Goal: Check status: Check status

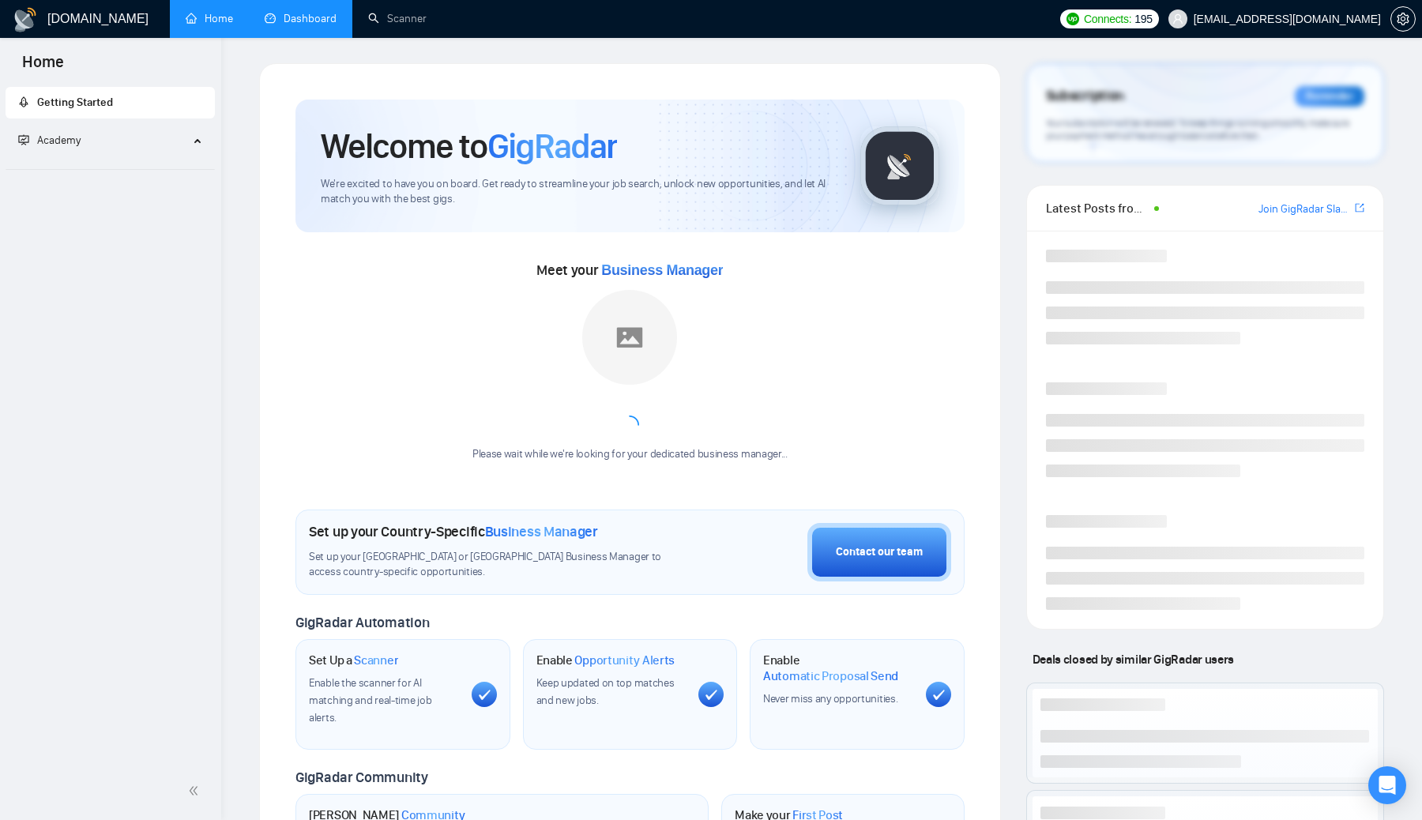
click at [296, 24] on link "Dashboard" at bounding box center [301, 18] width 72 height 13
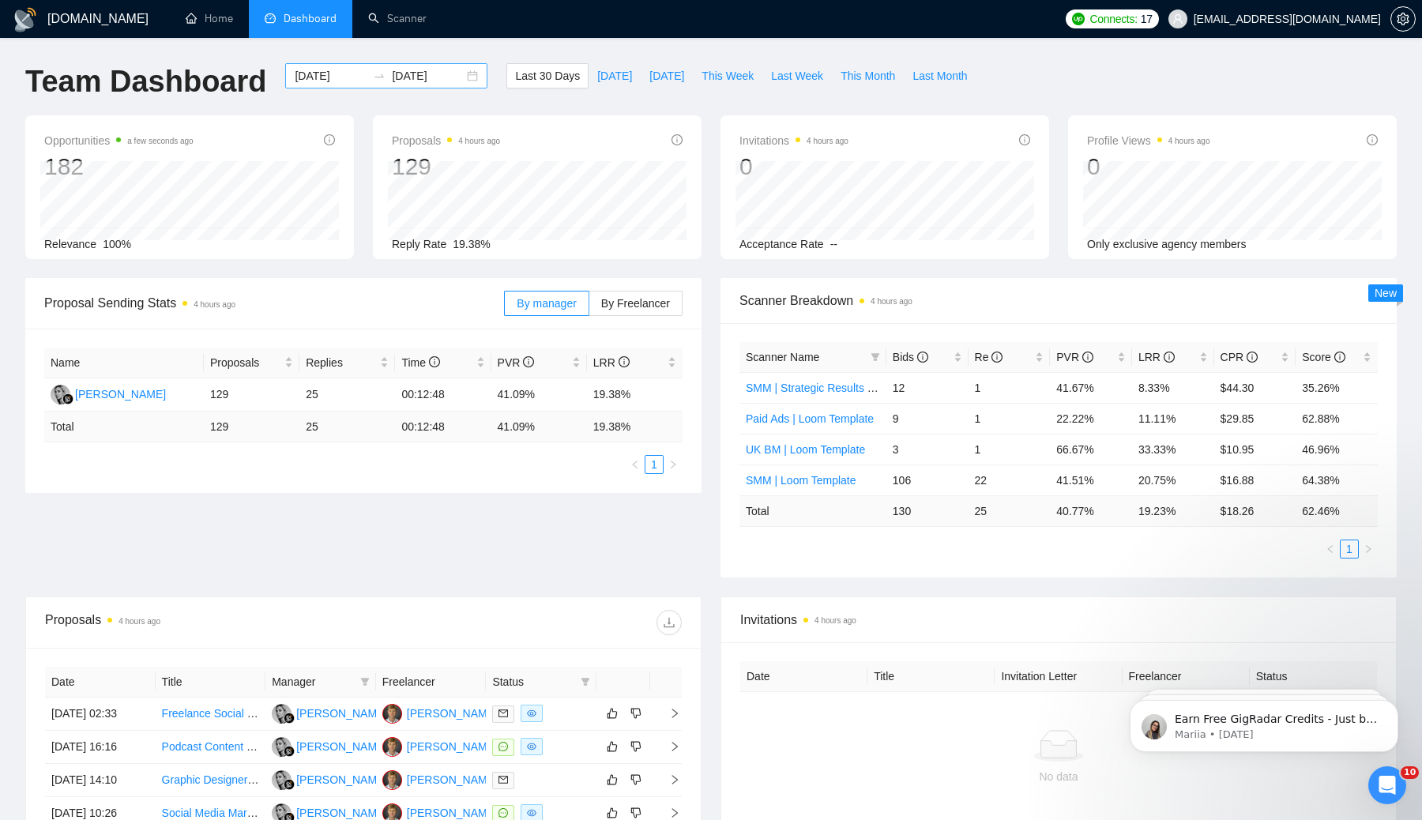
click at [442, 72] on input "[DATE]" at bounding box center [428, 75] width 72 height 17
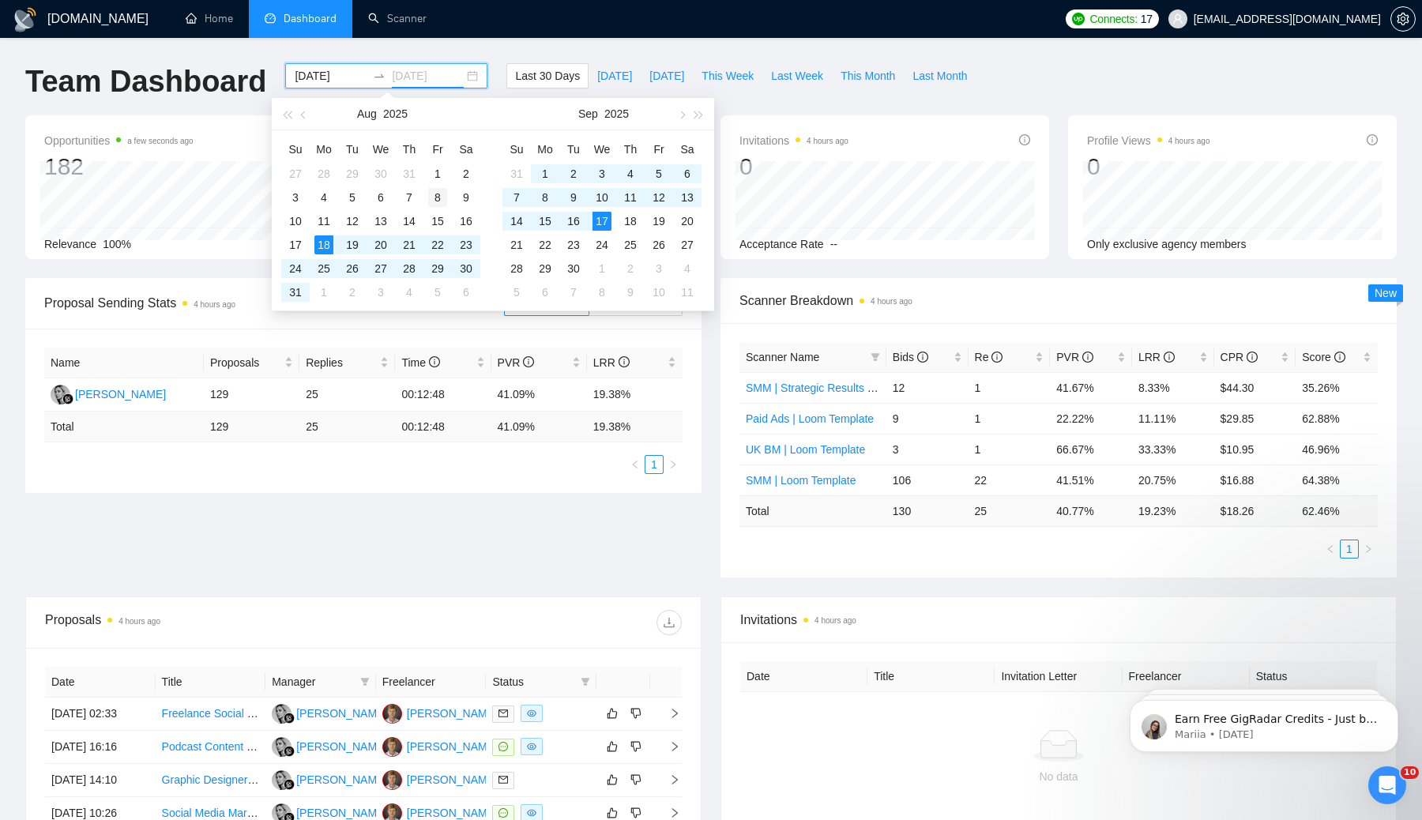
type input "[DATE]"
click at [438, 192] on div "8" at bounding box center [437, 197] width 19 height 19
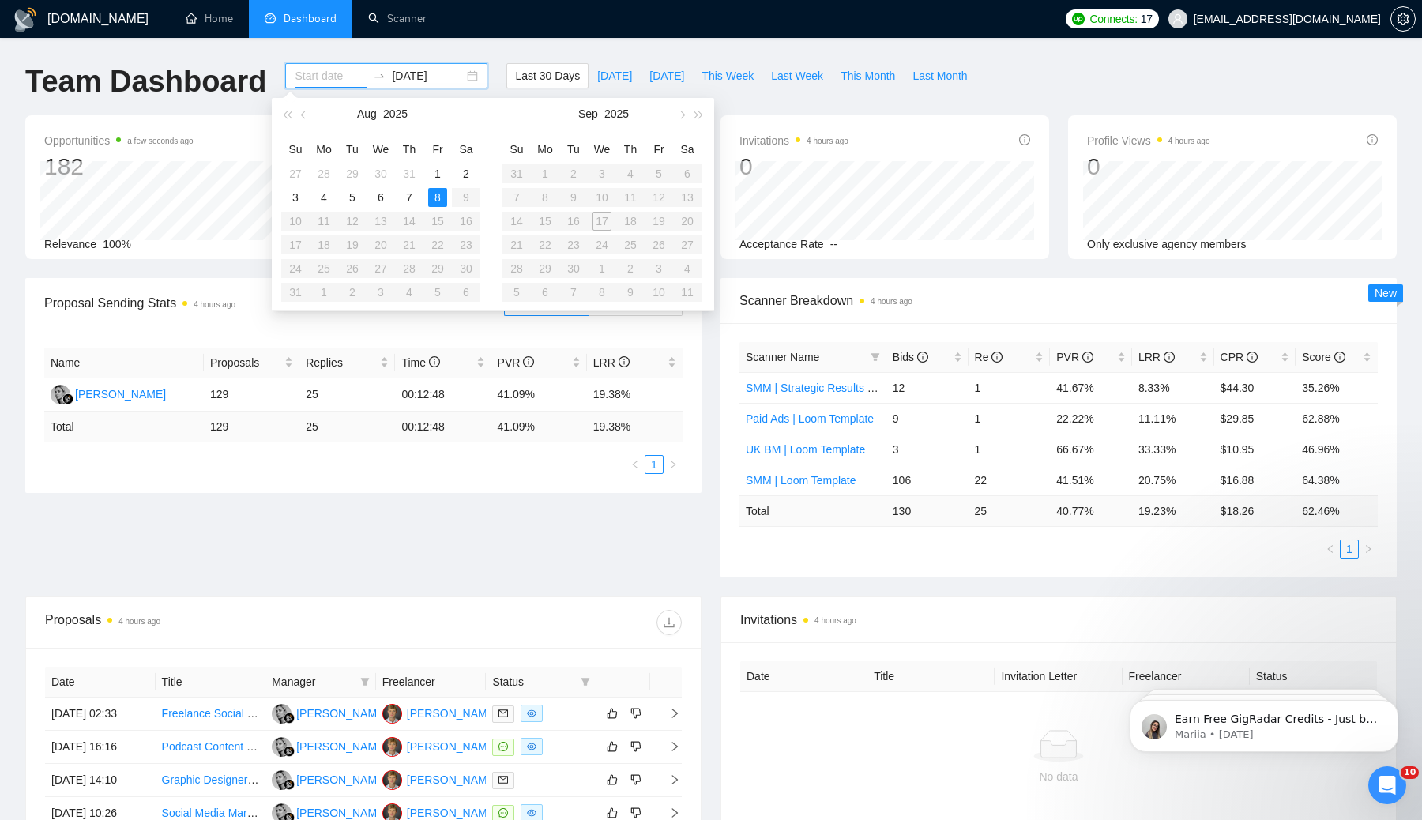
click at [438, 246] on table "Su Mo Tu We Th Fr Sa 27 28 29 30 31 1 2 3 4 5 6 7 8 9 10 11 12 13 14 15 16 17 1…" at bounding box center [380, 221] width 199 height 168
click at [435, 195] on div "8" at bounding box center [437, 197] width 19 height 19
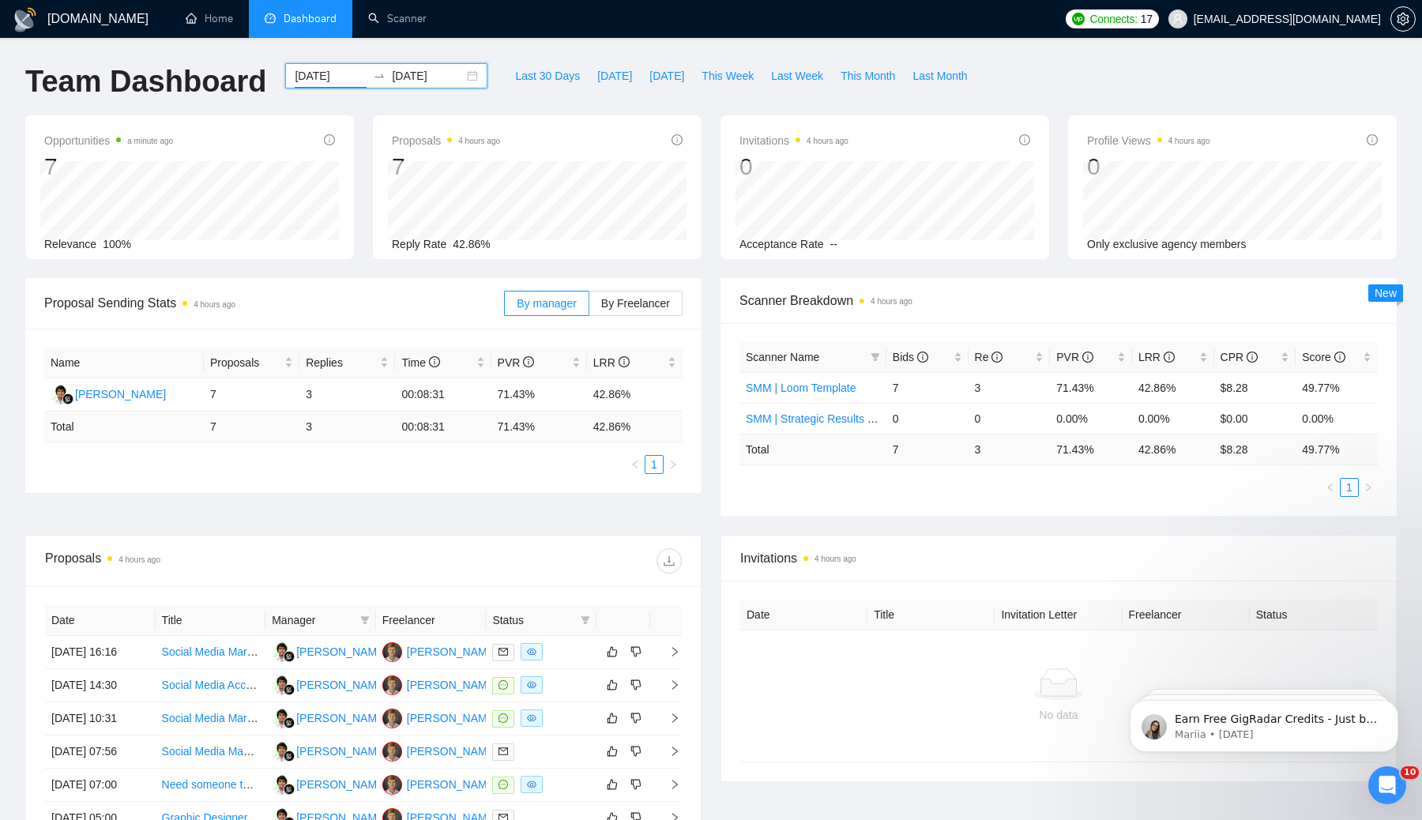
click at [332, 79] on input "[DATE]" at bounding box center [331, 75] width 72 height 17
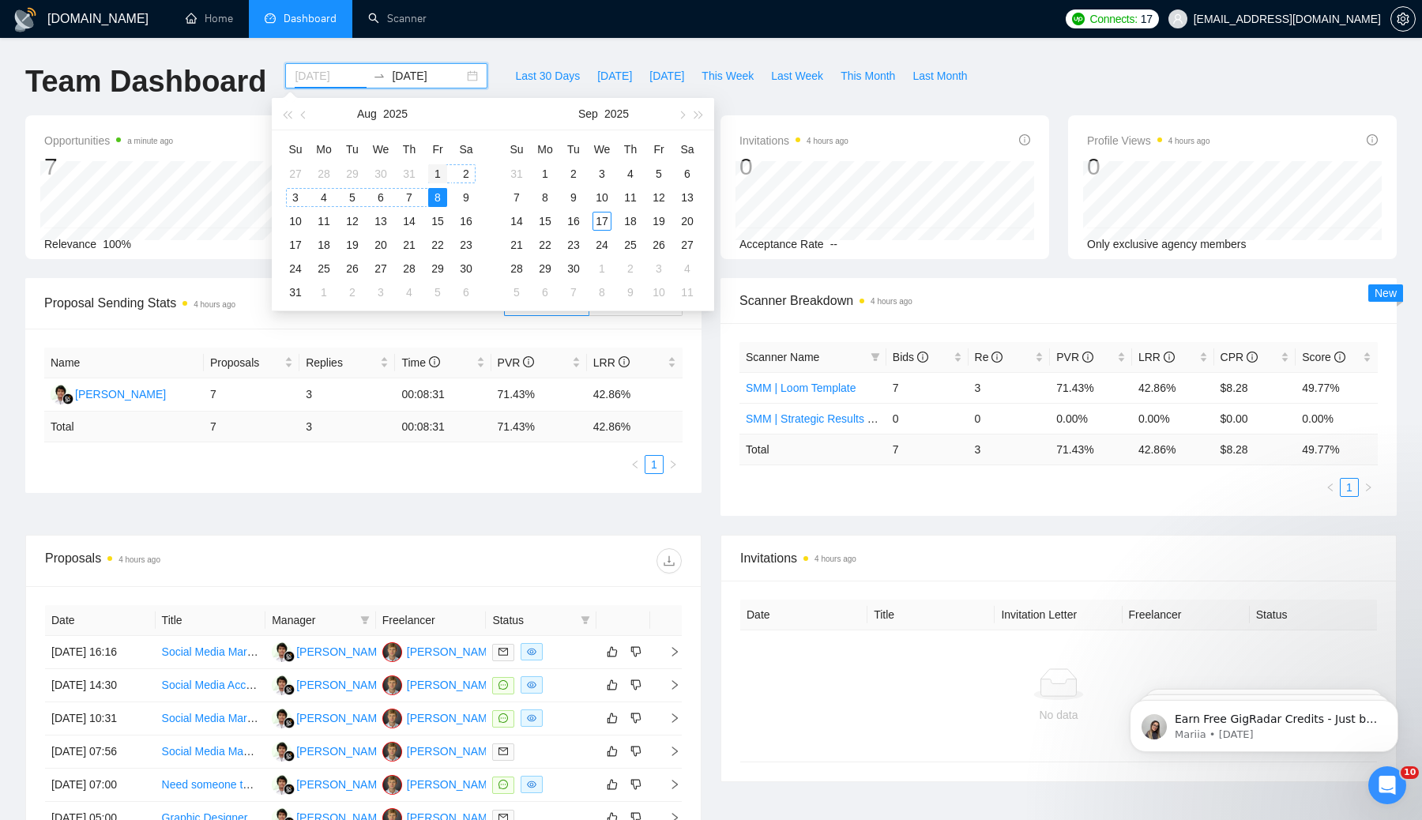
type input "[DATE]"
click at [439, 168] on div "1" at bounding box center [437, 173] width 19 height 19
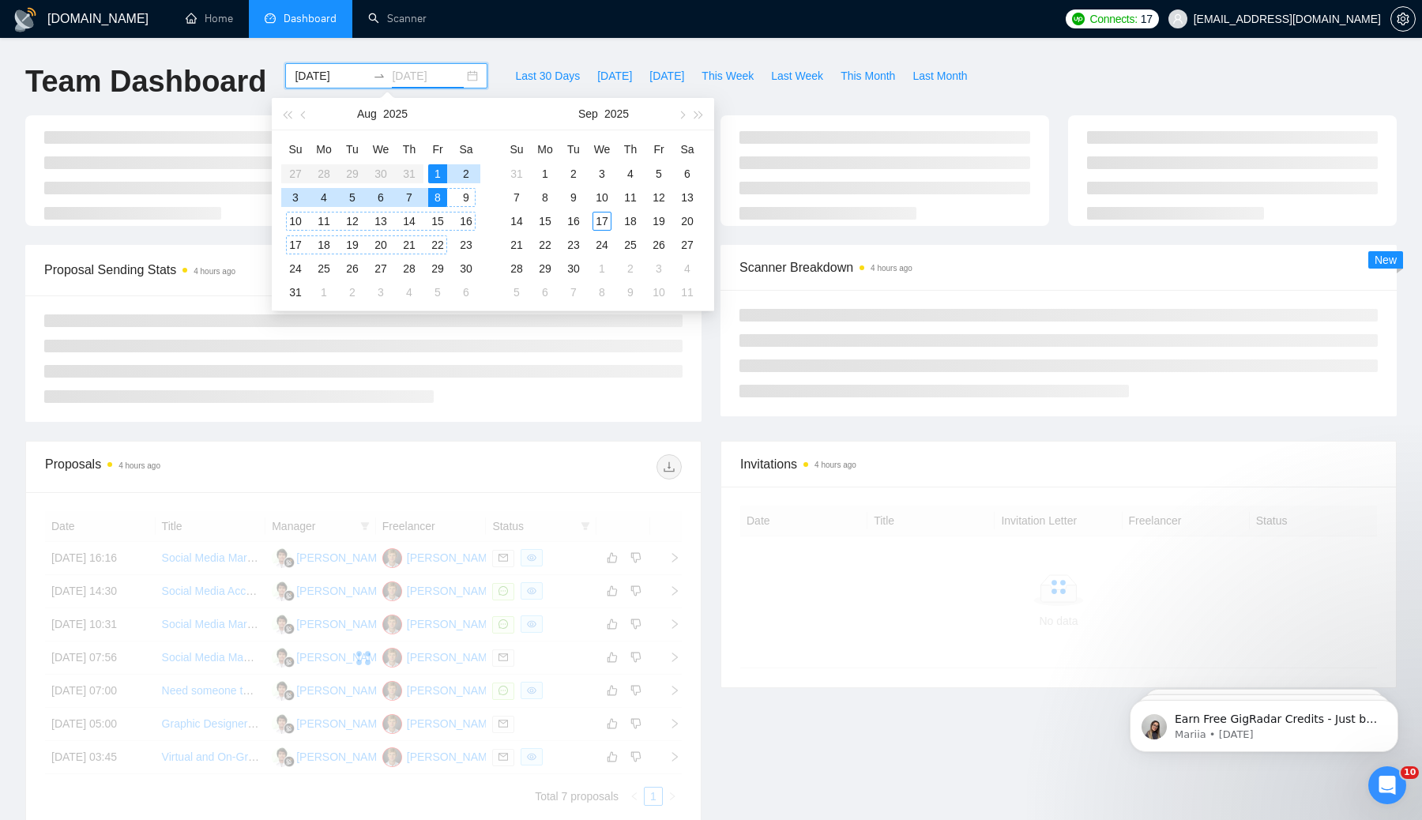
click at [444, 242] on div "22" at bounding box center [437, 244] width 19 height 19
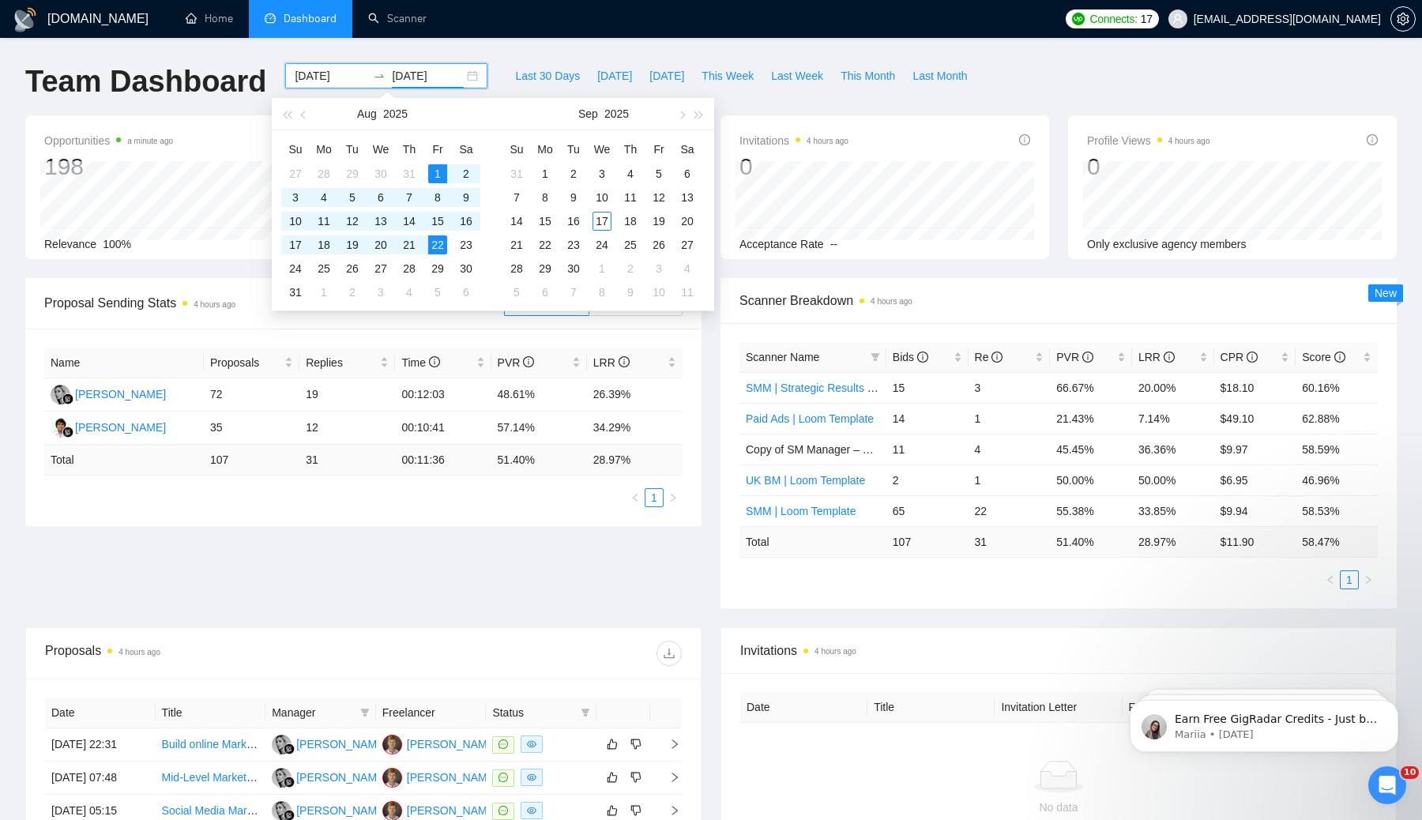
click at [405, 75] on input "[DATE]" at bounding box center [428, 75] width 72 height 17
type input "[DATE]"
click at [412, 219] on div "14" at bounding box center [409, 221] width 19 height 19
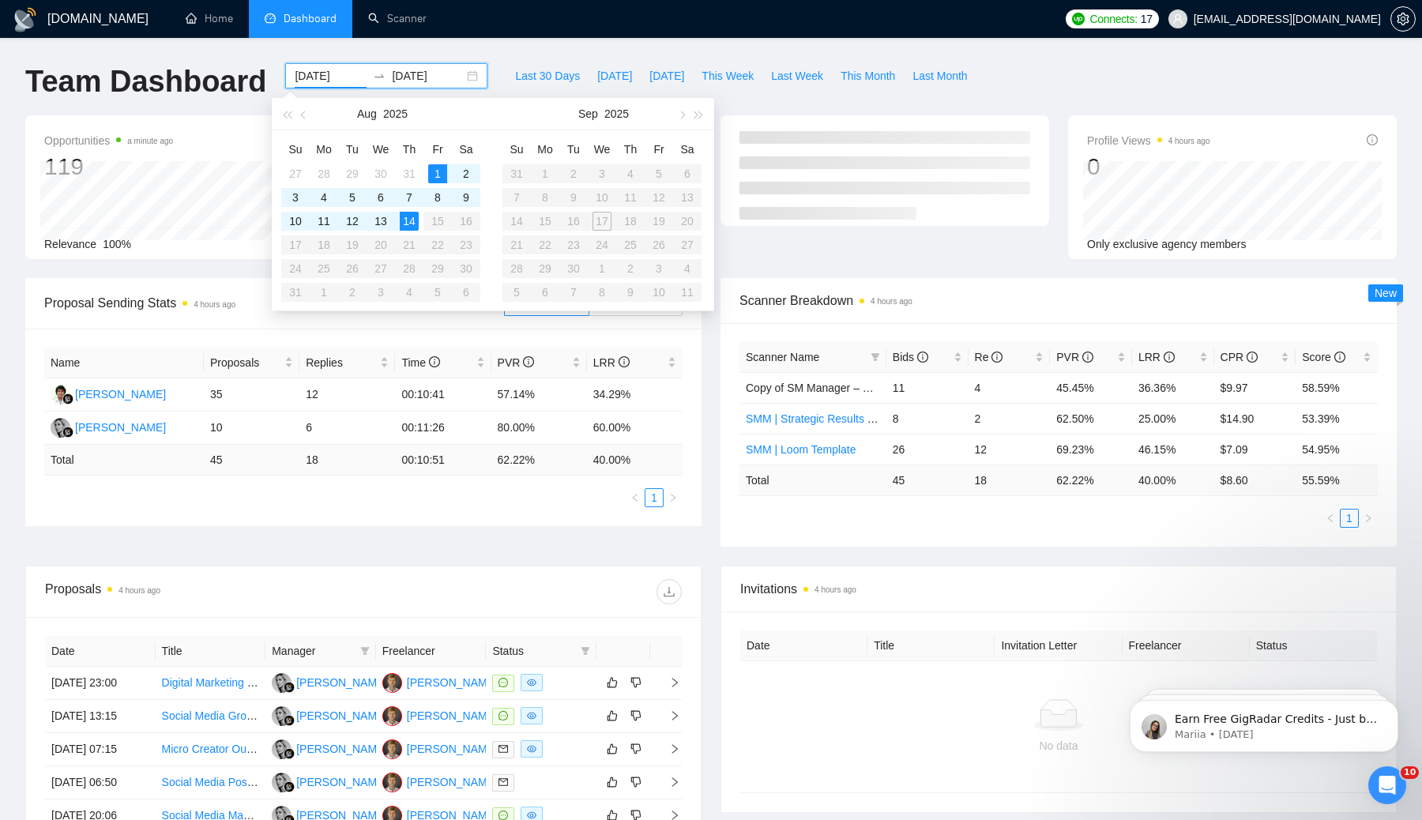
click at [427, 551] on div "Proposal Sending Stats 4 hours ago By manager By Freelancer Name Proposals Repl…" at bounding box center [711, 422] width 1391 height 288
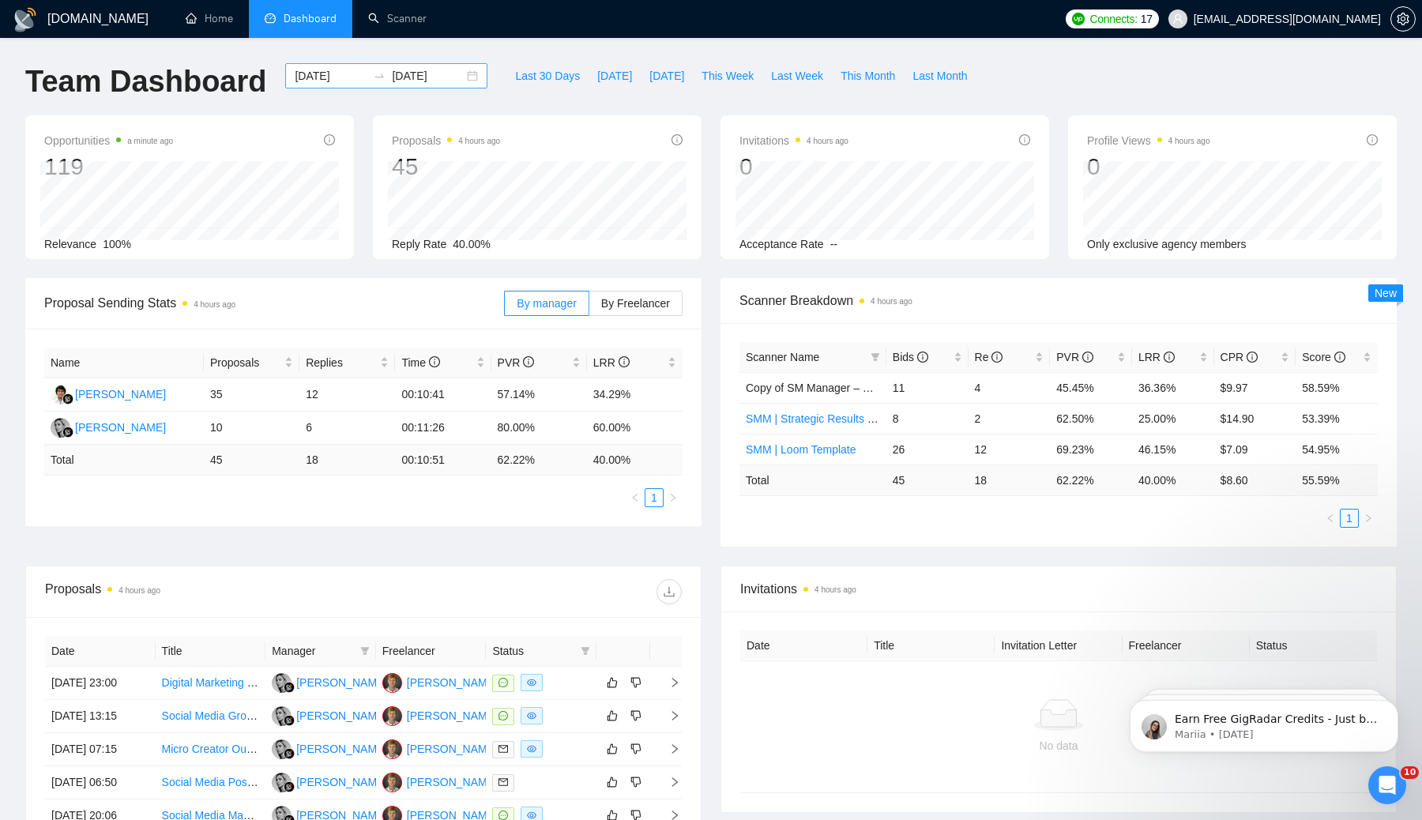
click at [373, 77] on icon "swap-right" at bounding box center [379, 76] width 13 height 13
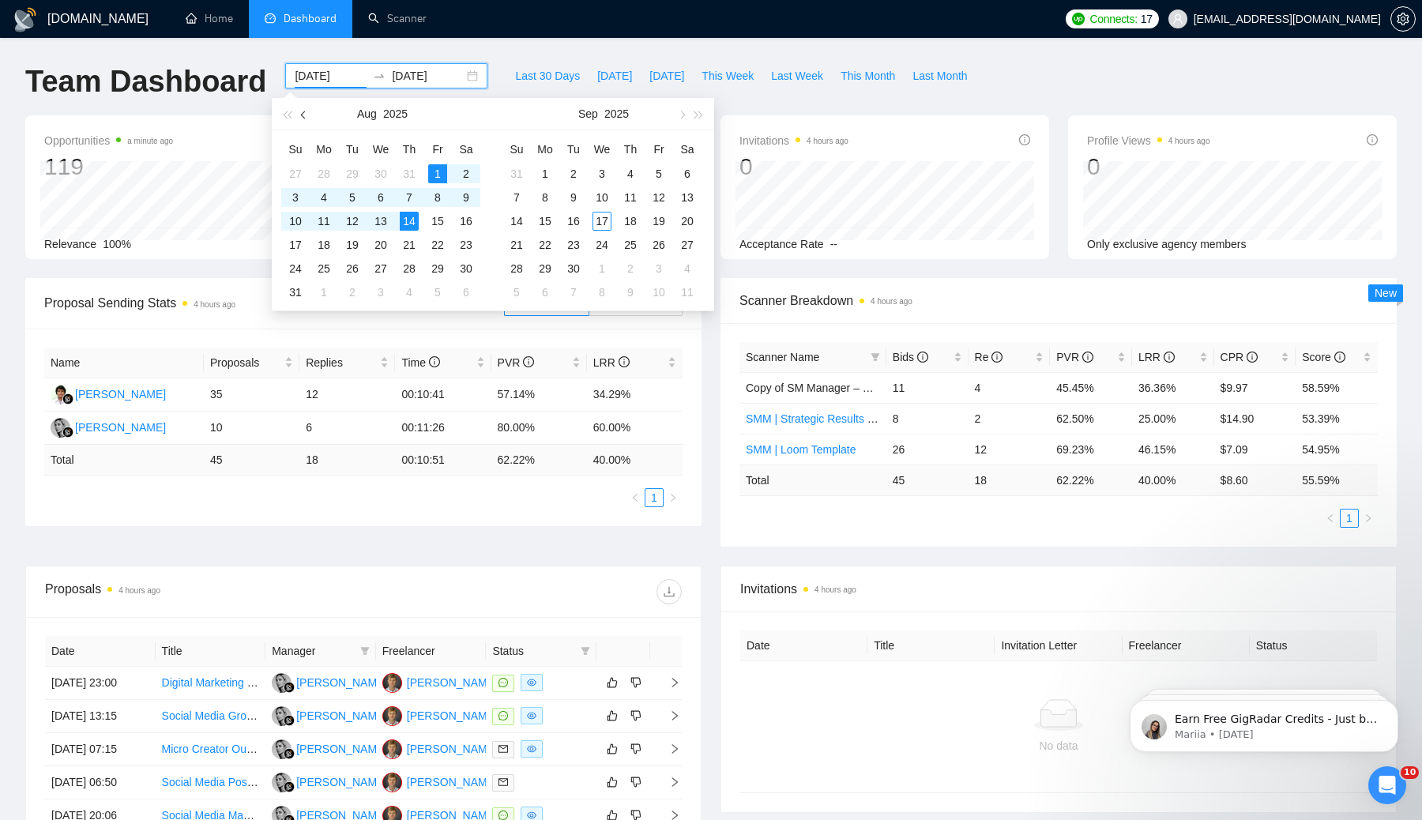
click at [305, 115] on span "button" at bounding box center [305, 115] width 8 height 8
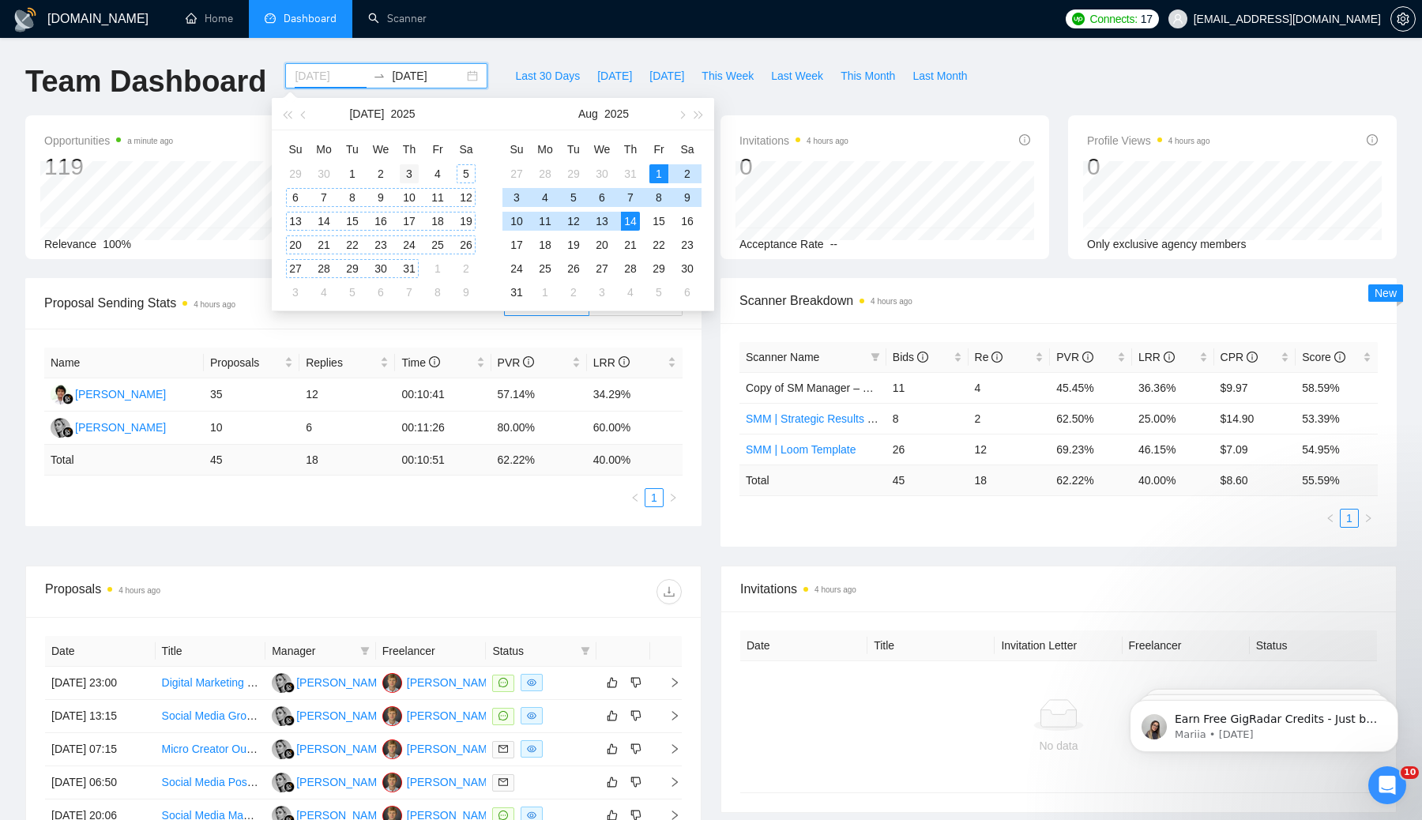
type input "[DATE]"
click at [412, 175] on div "3" at bounding box center [409, 173] width 19 height 19
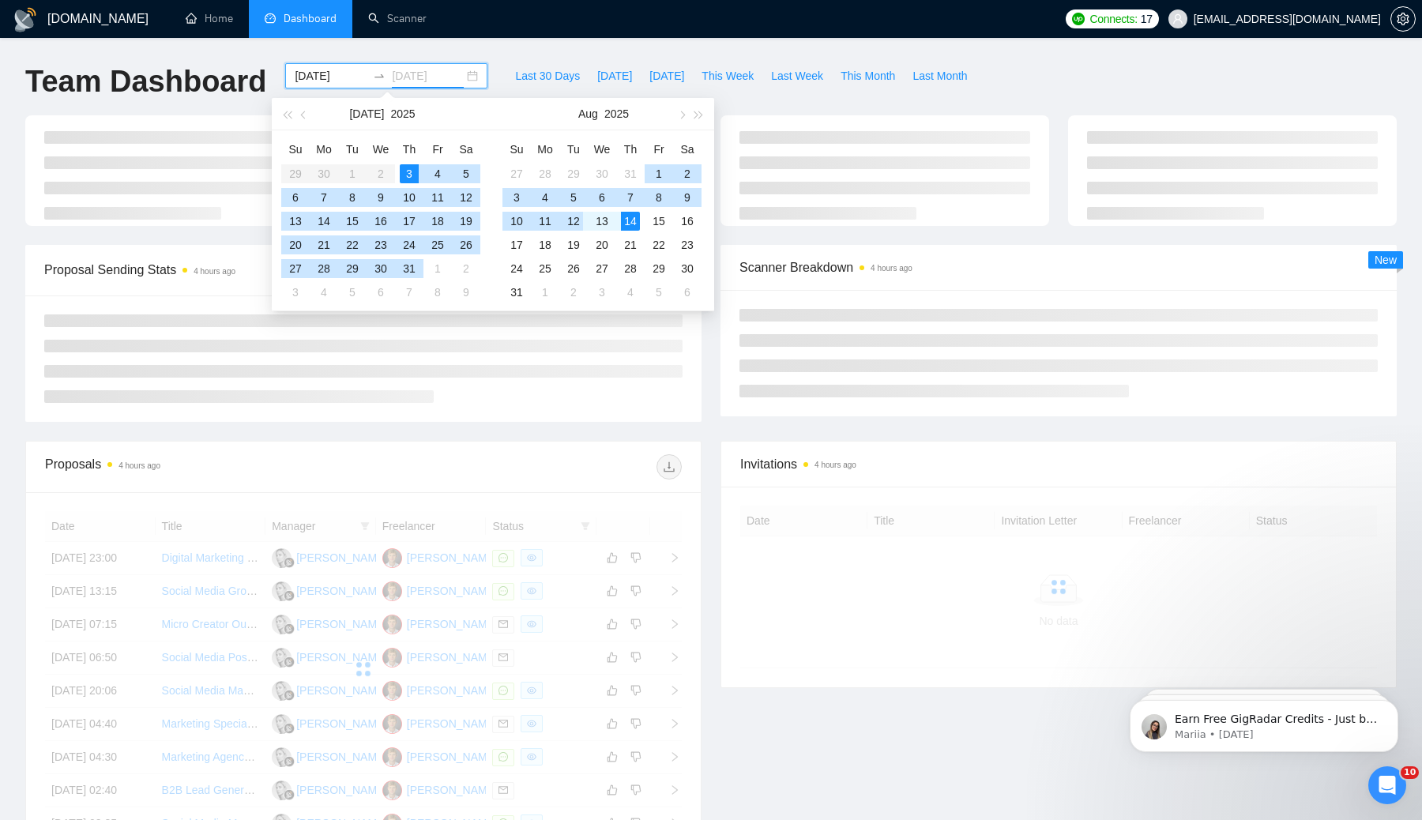
type input "[DATE]"
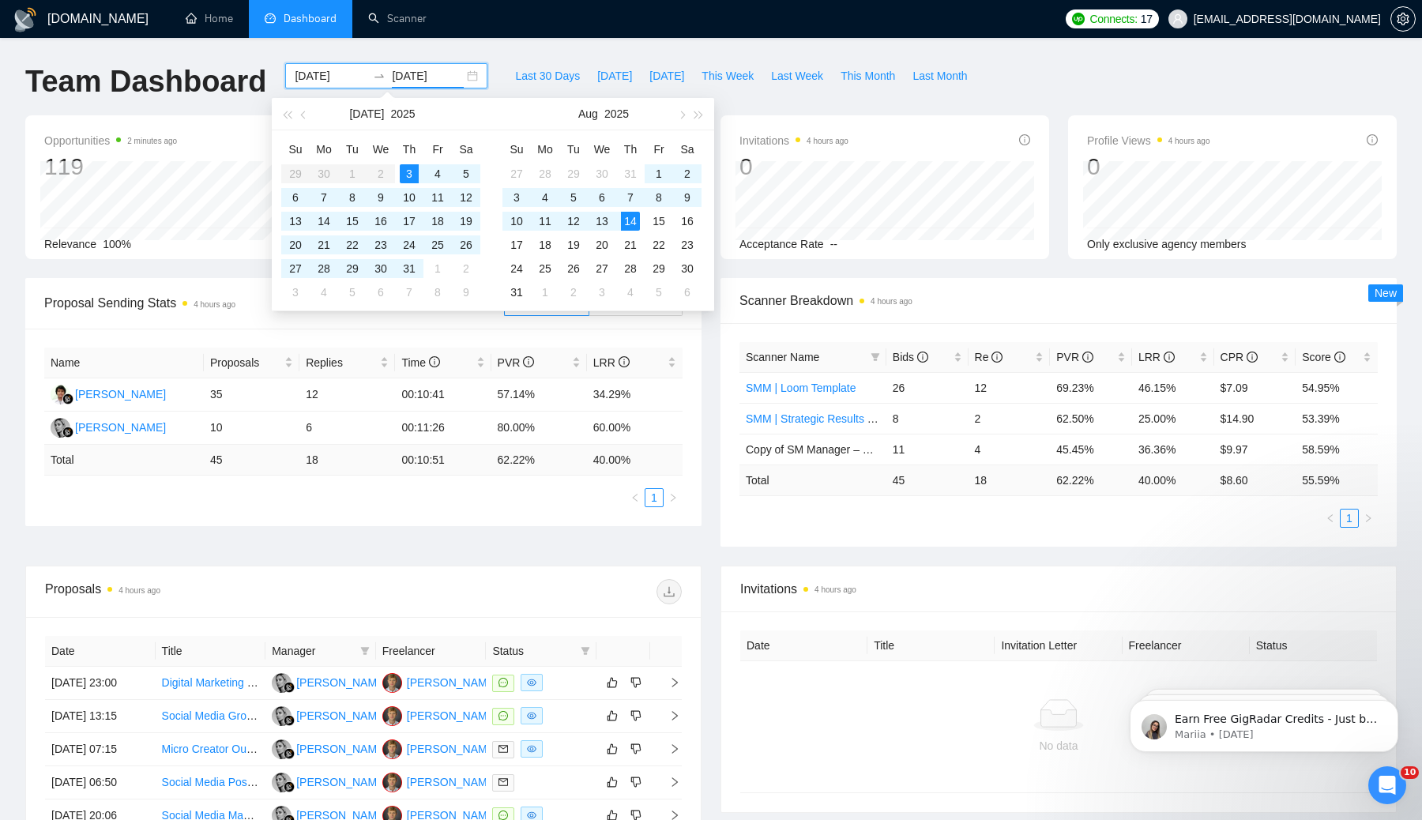
click at [850, 96] on div "Last 30 Days [DATE] [DATE] This Week Last Week This Month Last Month" at bounding box center [741, 89] width 488 height 52
click at [333, 73] on input "[DATE]" at bounding box center [331, 75] width 72 height 17
type input "[DATE]"
click at [603, 245] on div "20" at bounding box center [602, 244] width 19 height 19
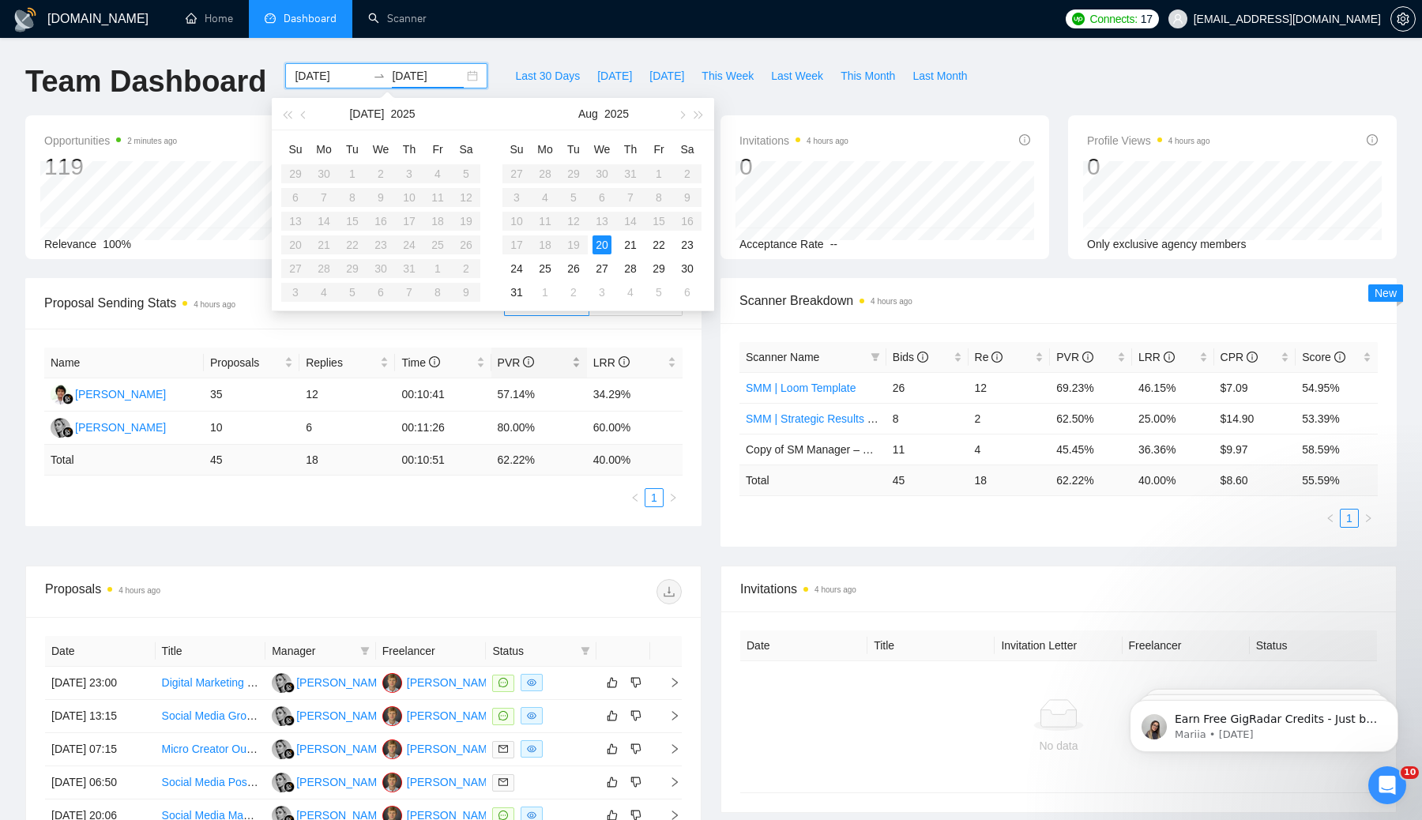
type input "[DATE]"
click at [718, 339] on div "Scanner Breakdown 4 hours ago Scanner Name Bids Re PVR LRR CPR Score SMM | Loom…" at bounding box center [1058, 412] width 695 height 269
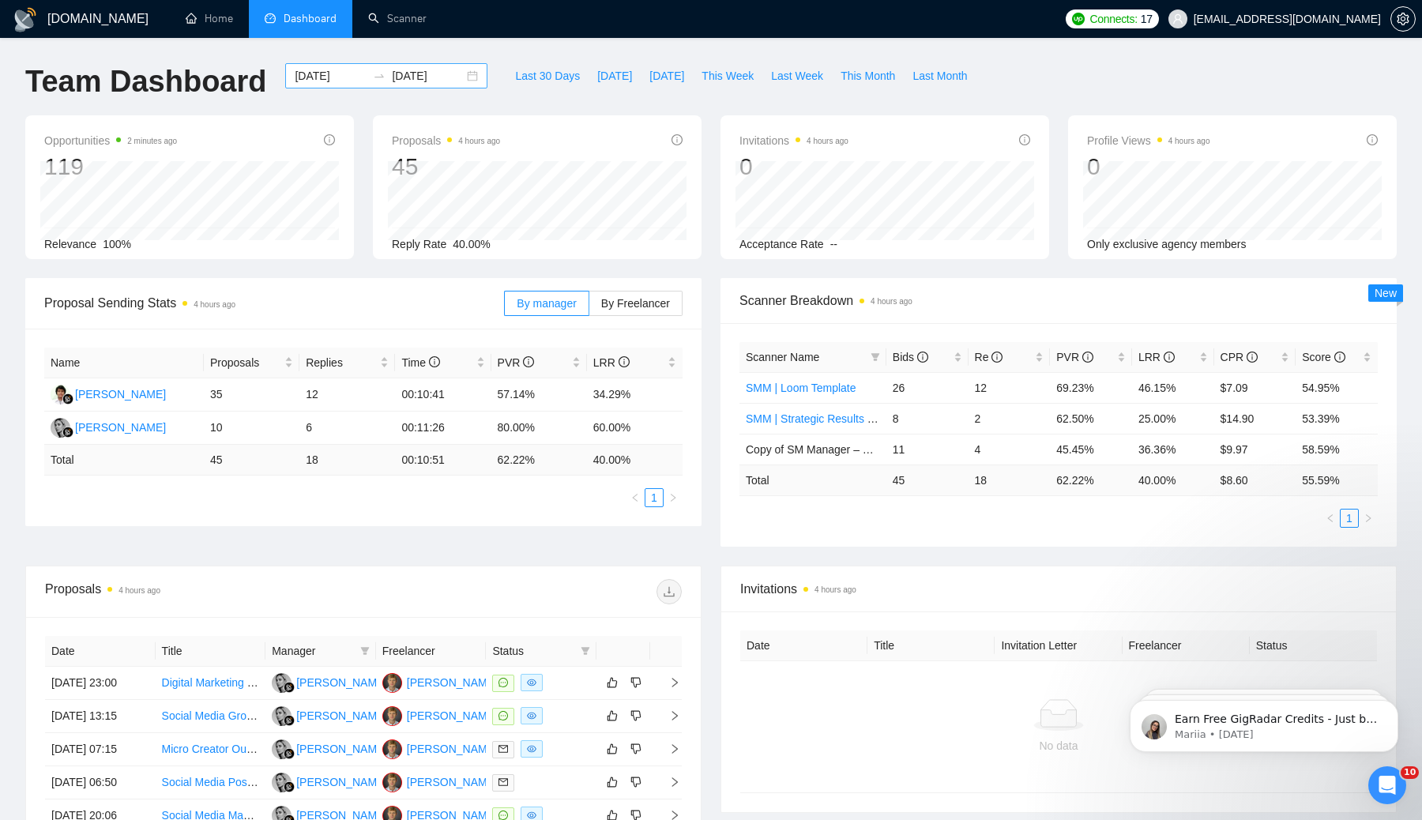
click at [367, 75] on div at bounding box center [379, 76] width 25 height 13
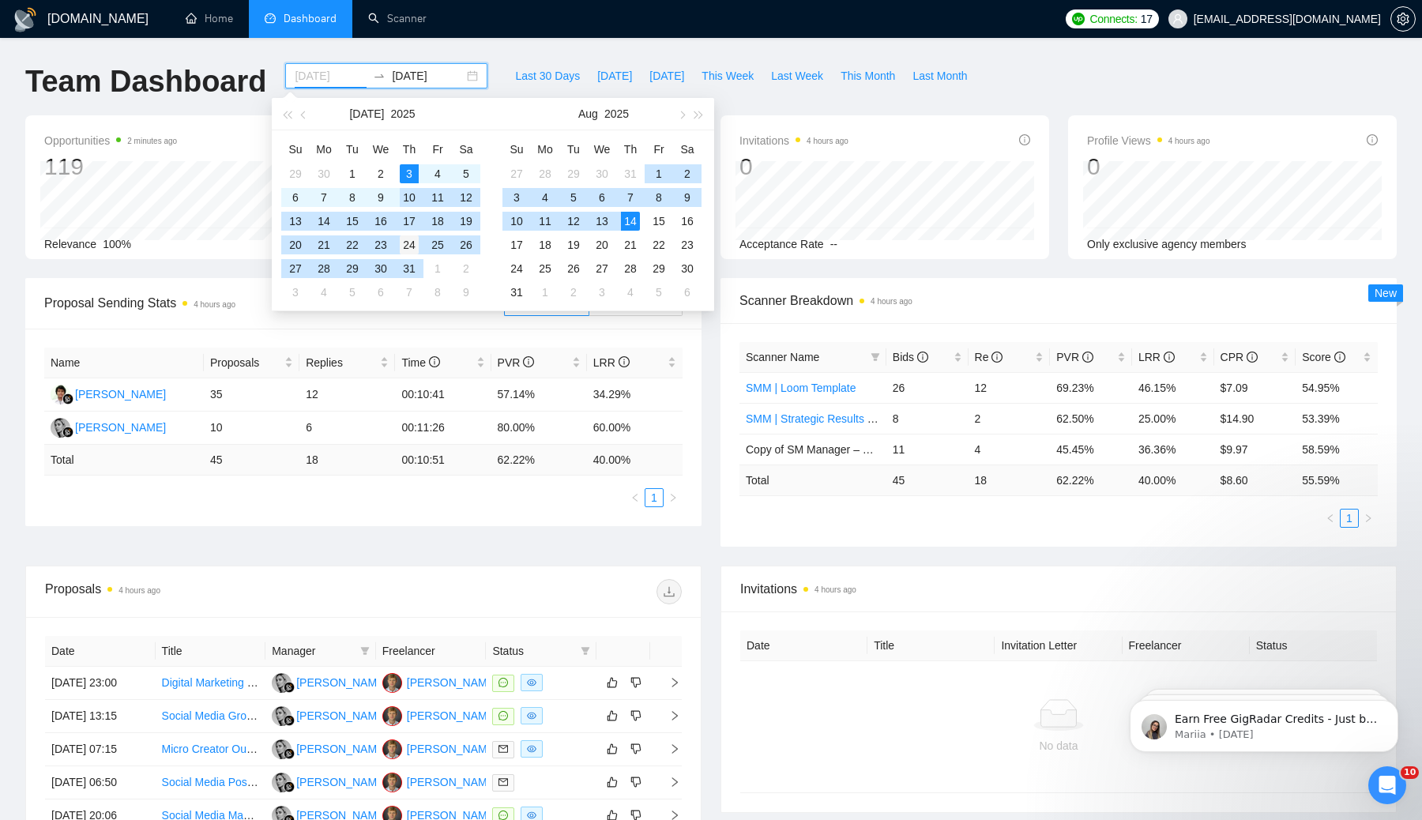
type input "[DATE]"
click at [408, 255] on td "24" at bounding box center [409, 245] width 28 height 24
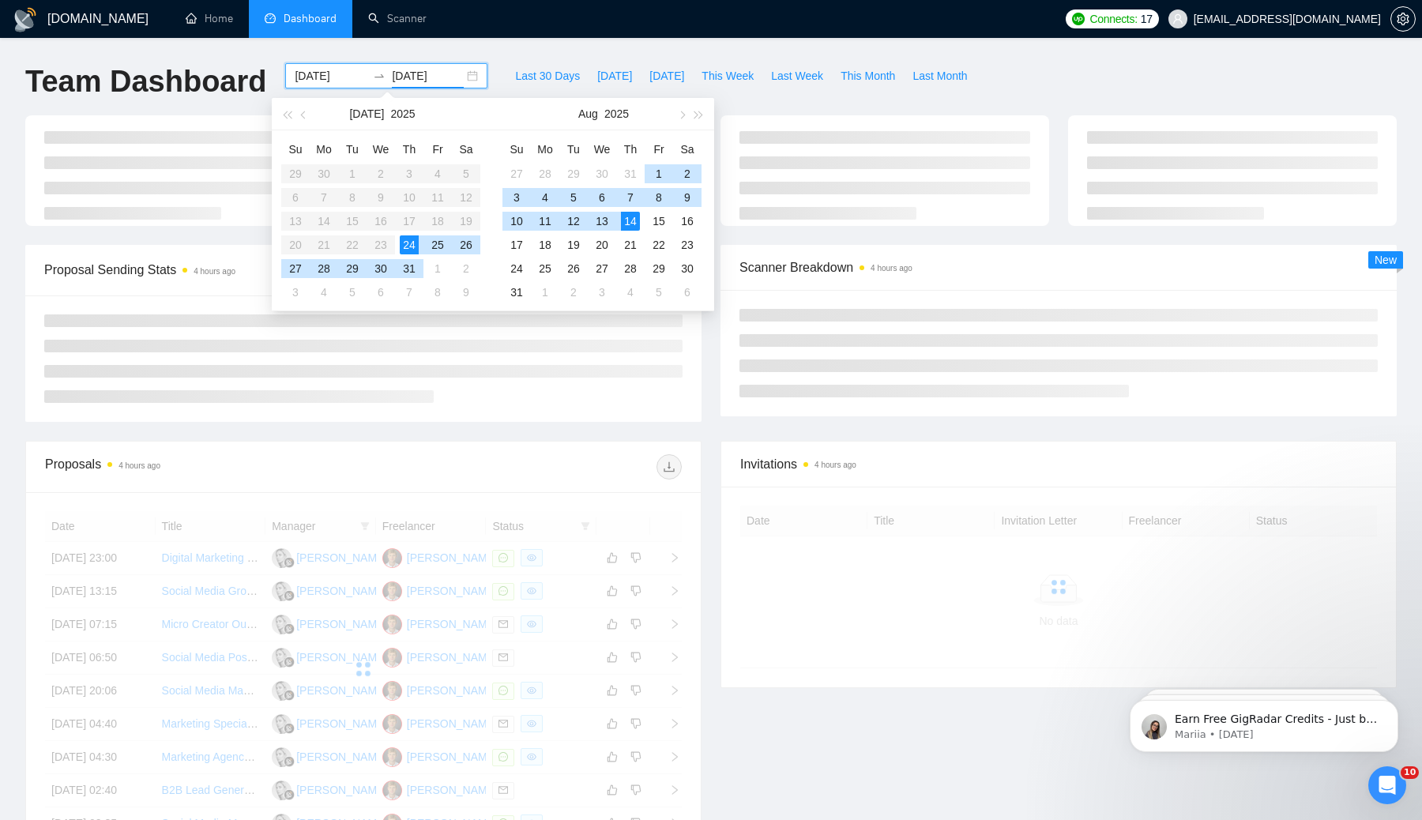
type input "[DATE]"
click at [698, 394] on div at bounding box center [363, 359] width 676 height 126
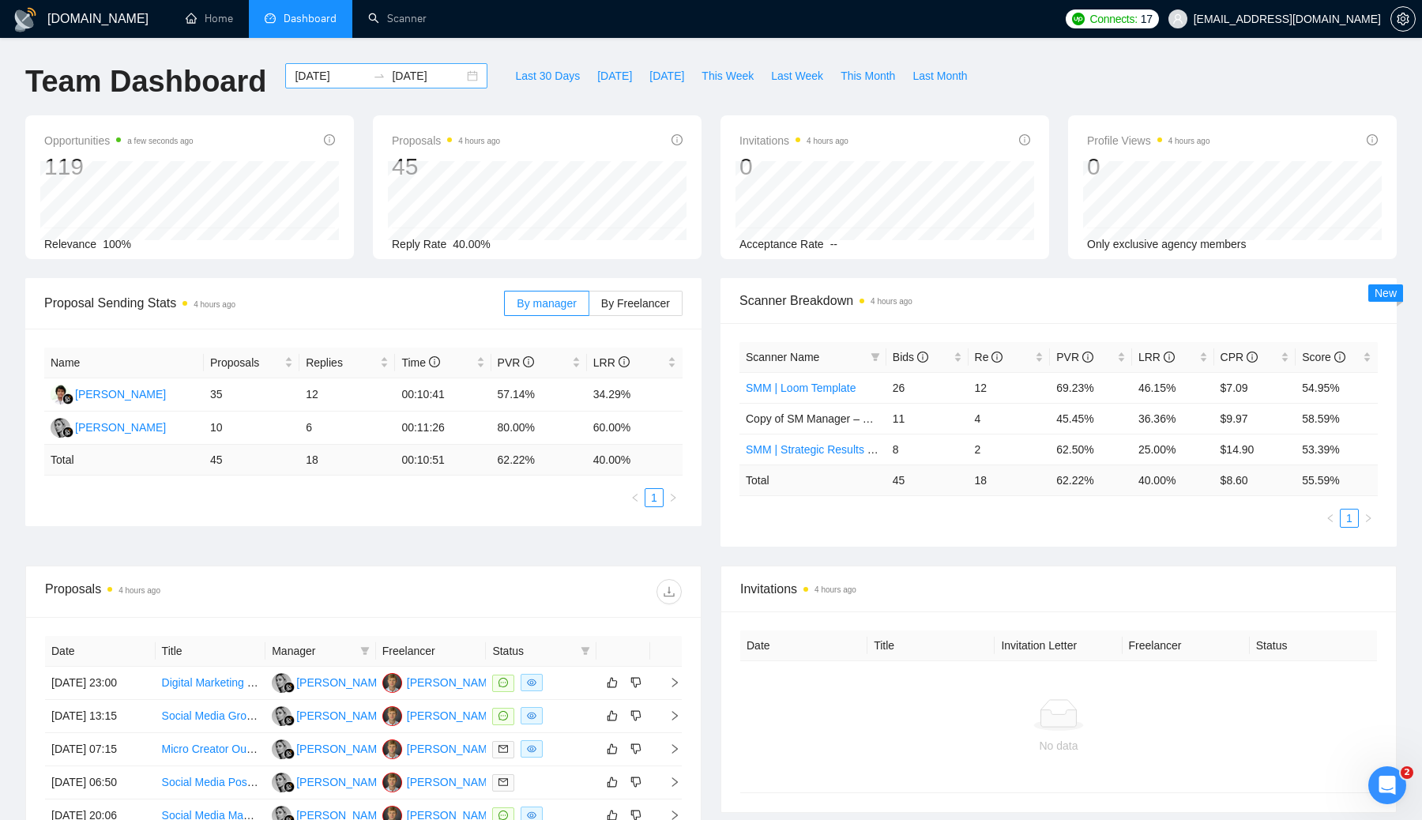
click at [413, 73] on input "[DATE]" at bounding box center [428, 75] width 72 height 17
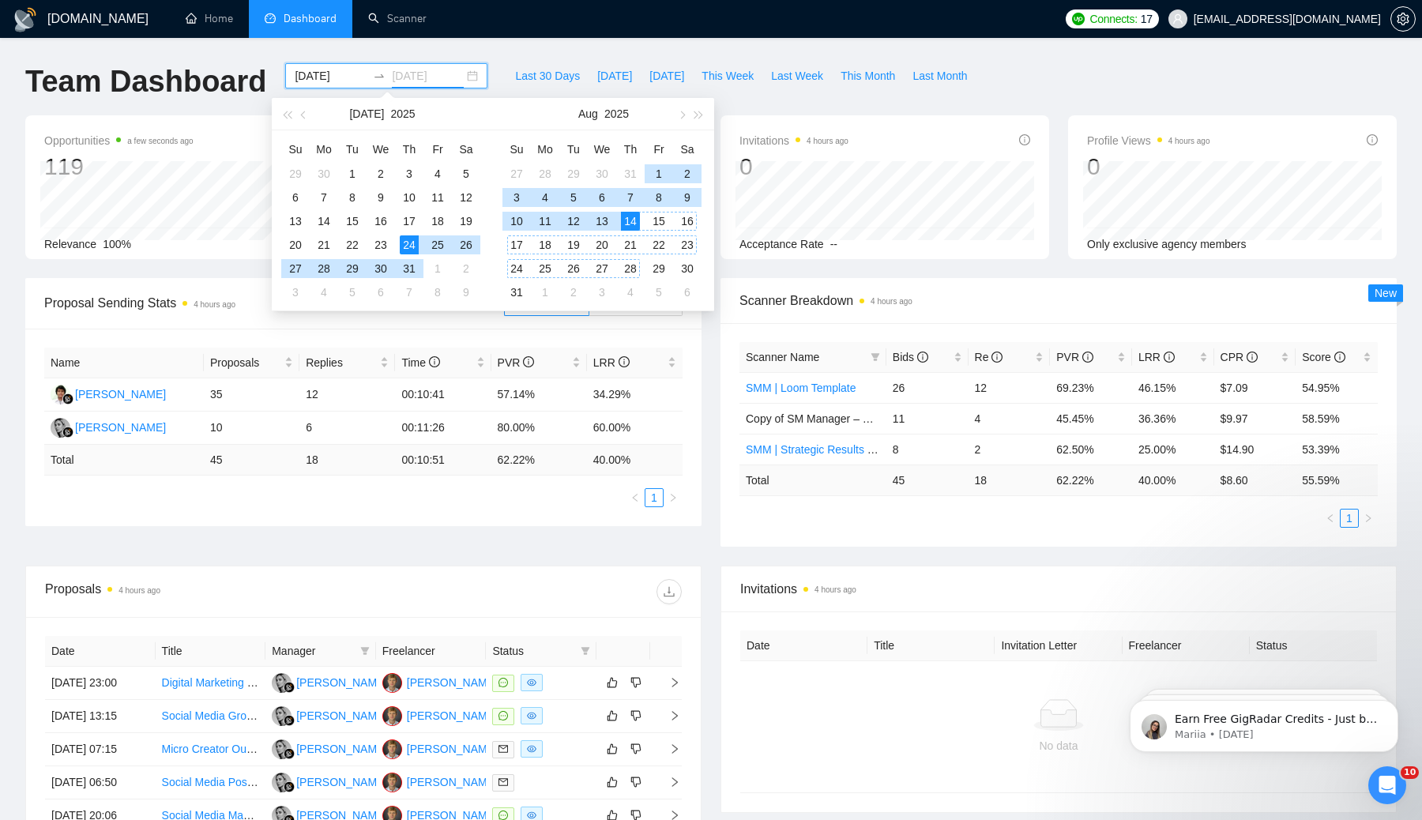
click at [629, 262] on div "28" at bounding box center [630, 268] width 19 height 19
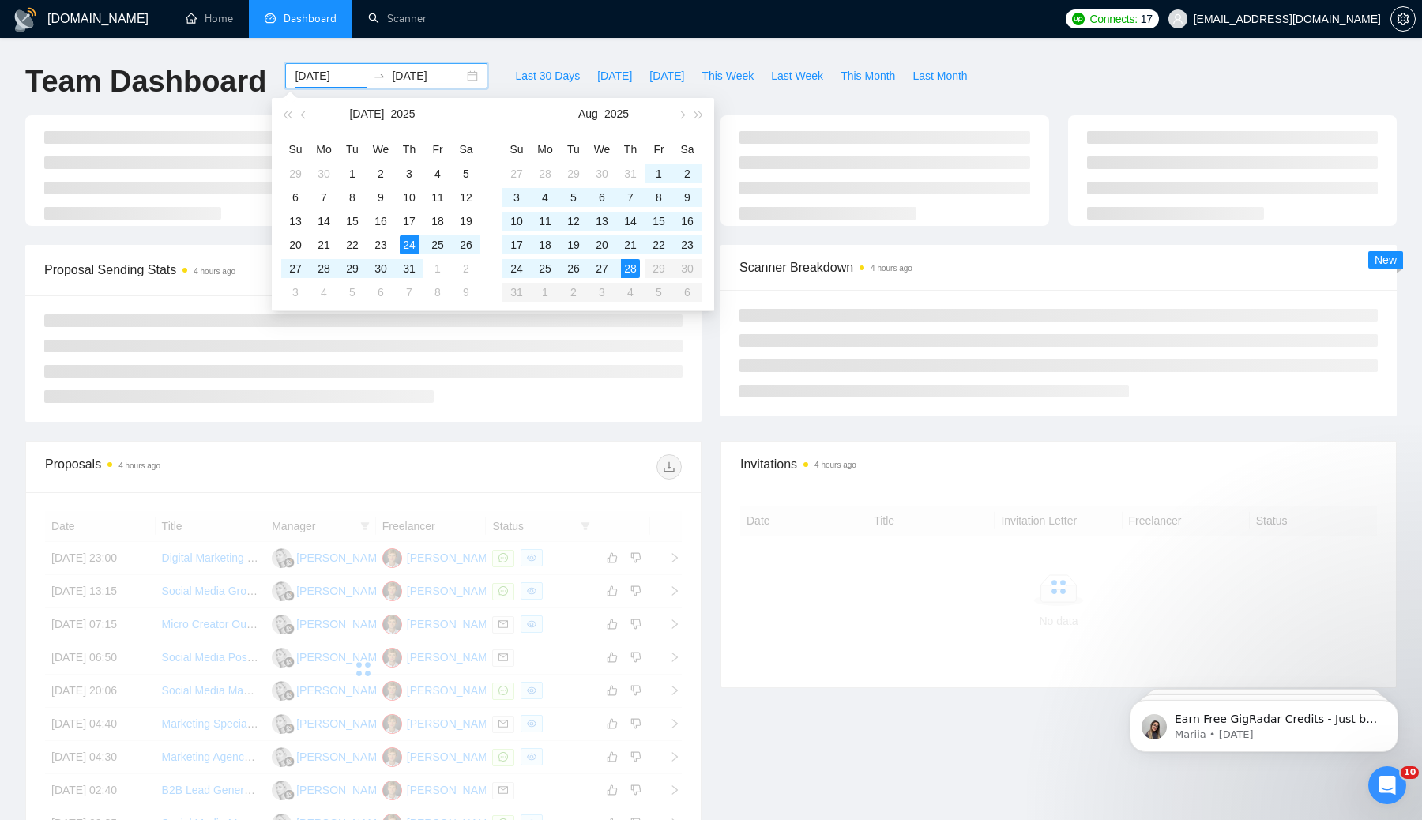
click at [413, 633] on div at bounding box center [363, 669] width 637 height 316
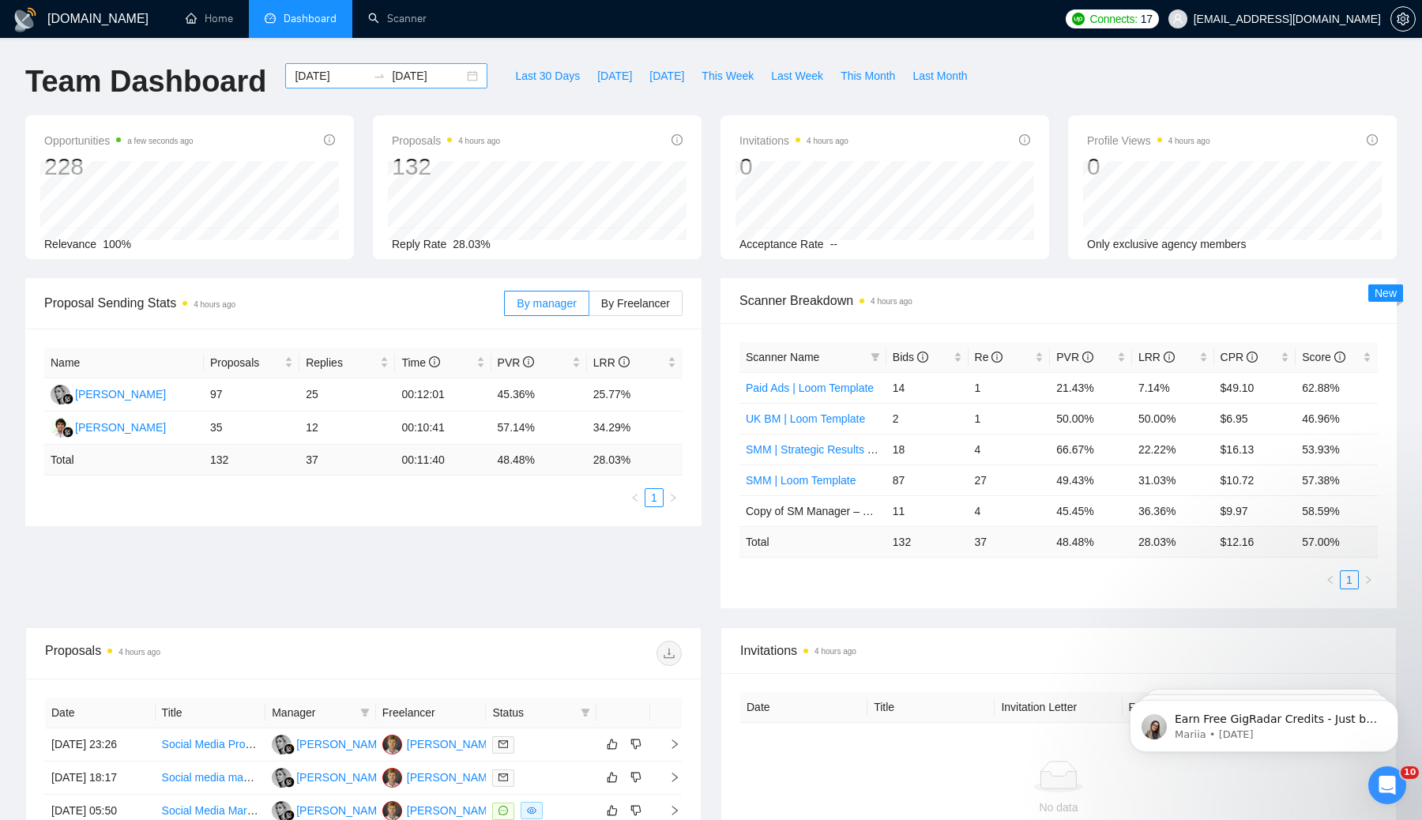
click at [413, 75] on input "2025-08-28" at bounding box center [428, 75] width 72 height 17
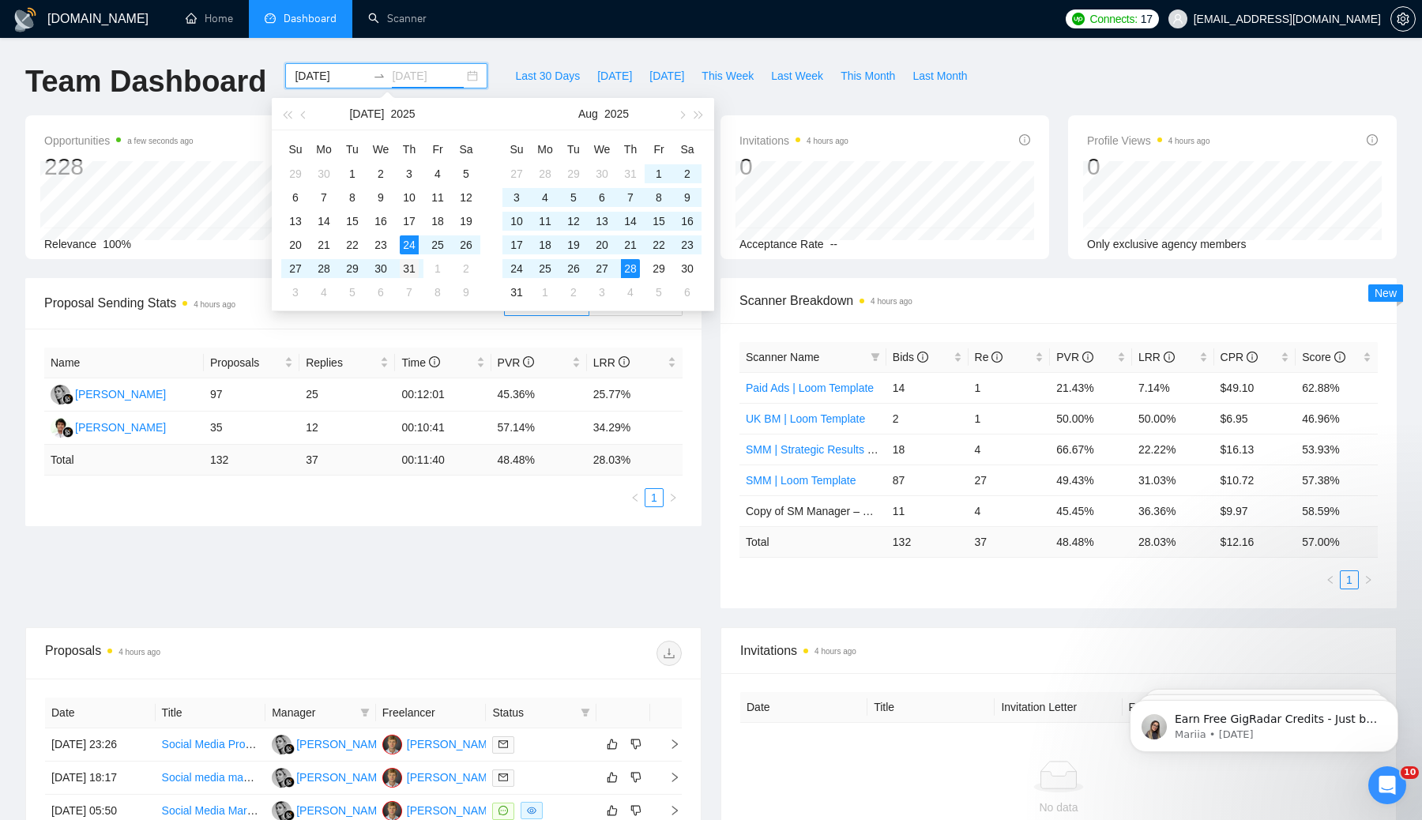
type input "[DATE]"
click at [412, 265] on div "31" at bounding box center [409, 268] width 19 height 19
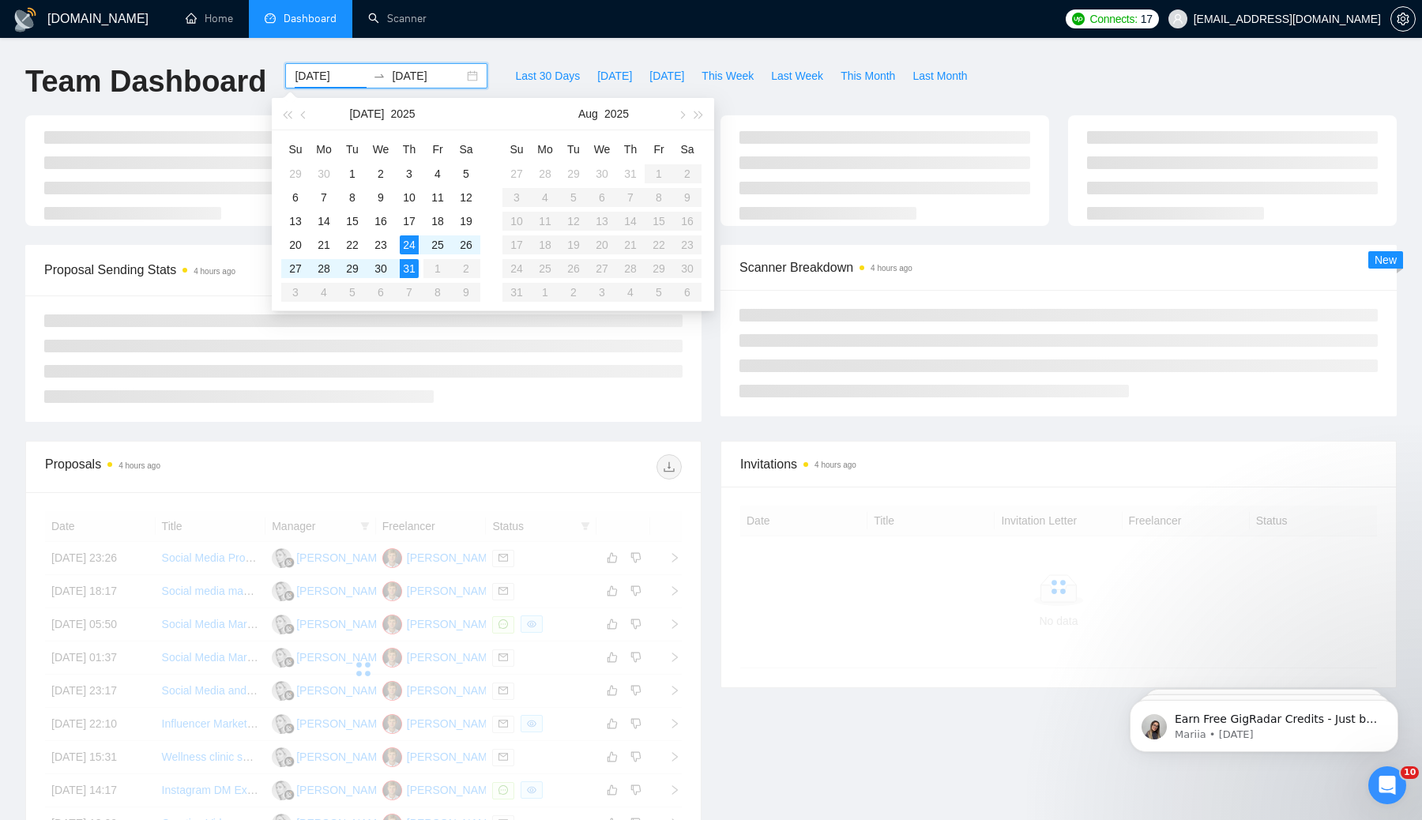
click at [733, 388] on div at bounding box center [1059, 353] width 676 height 126
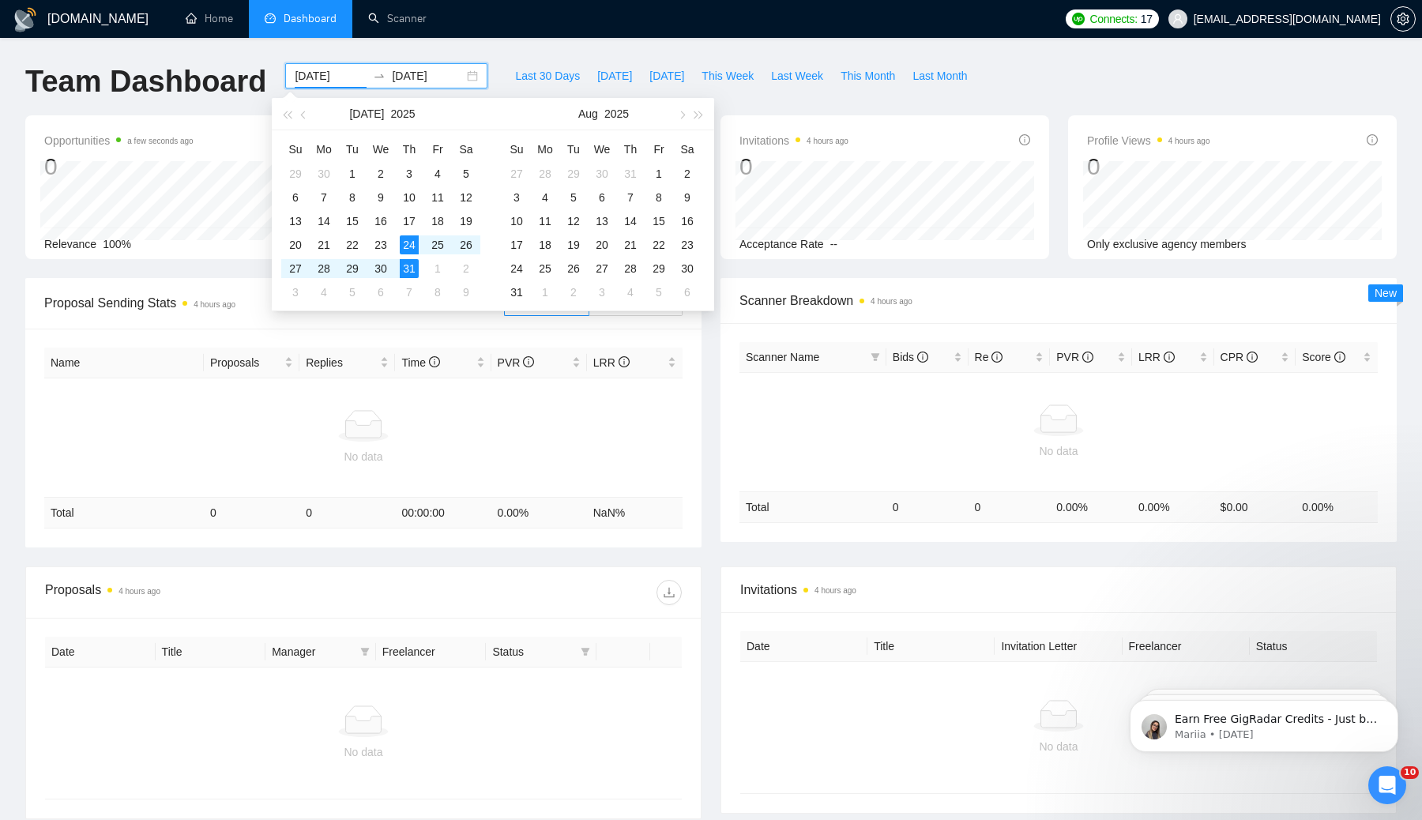
click at [341, 76] on input "[DATE]" at bounding box center [331, 75] width 72 height 17
type input "[DATE]"
click at [413, 272] on div "31" at bounding box center [409, 268] width 19 height 19
click at [576, 220] on div "12" at bounding box center [573, 221] width 19 height 19
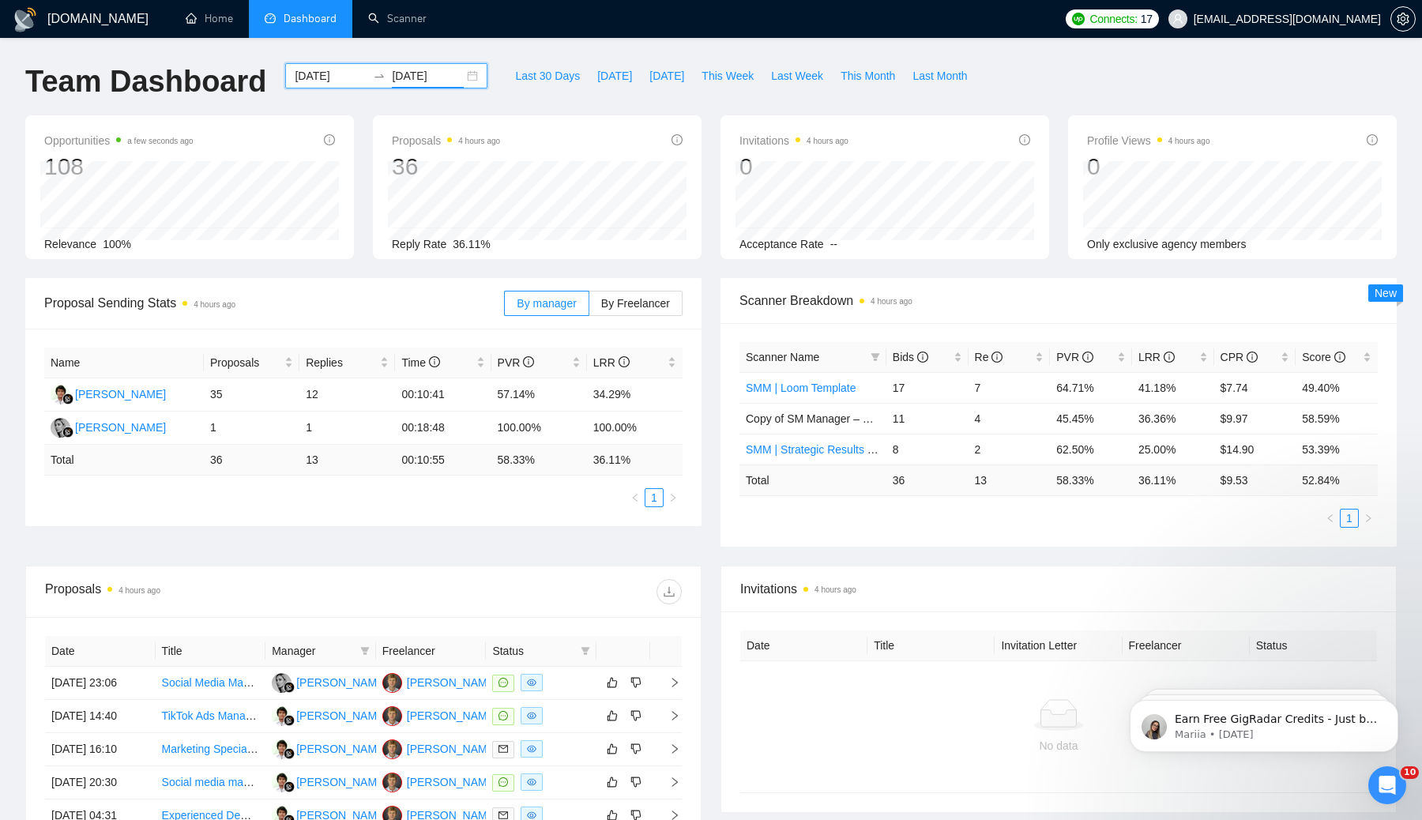
click at [418, 74] on input "[DATE]" at bounding box center [428, 75] width 72 height 17
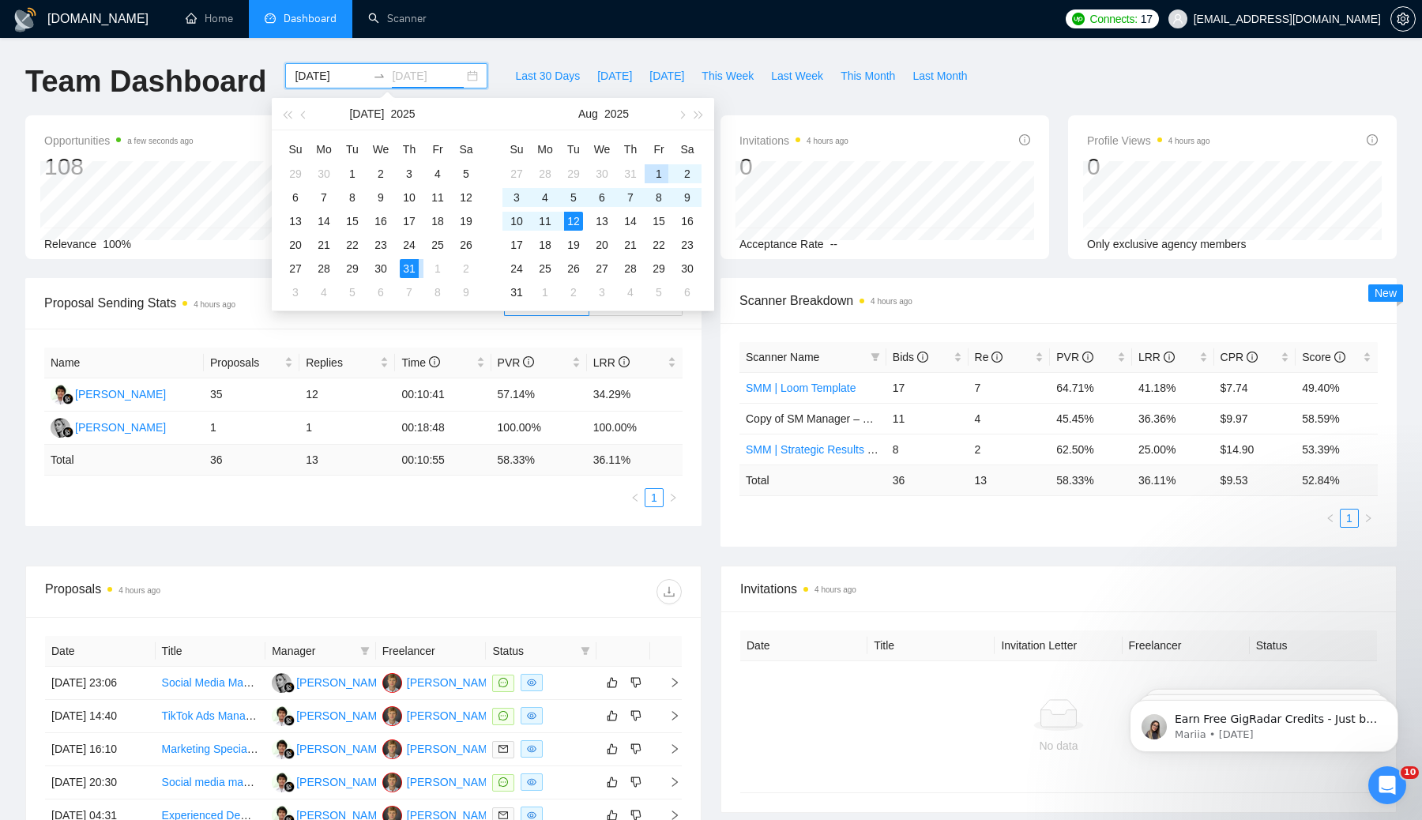
type input "[DATE]"
click at [408, 265] on div "31" at bounding box center [409, 268] width 19 height 19
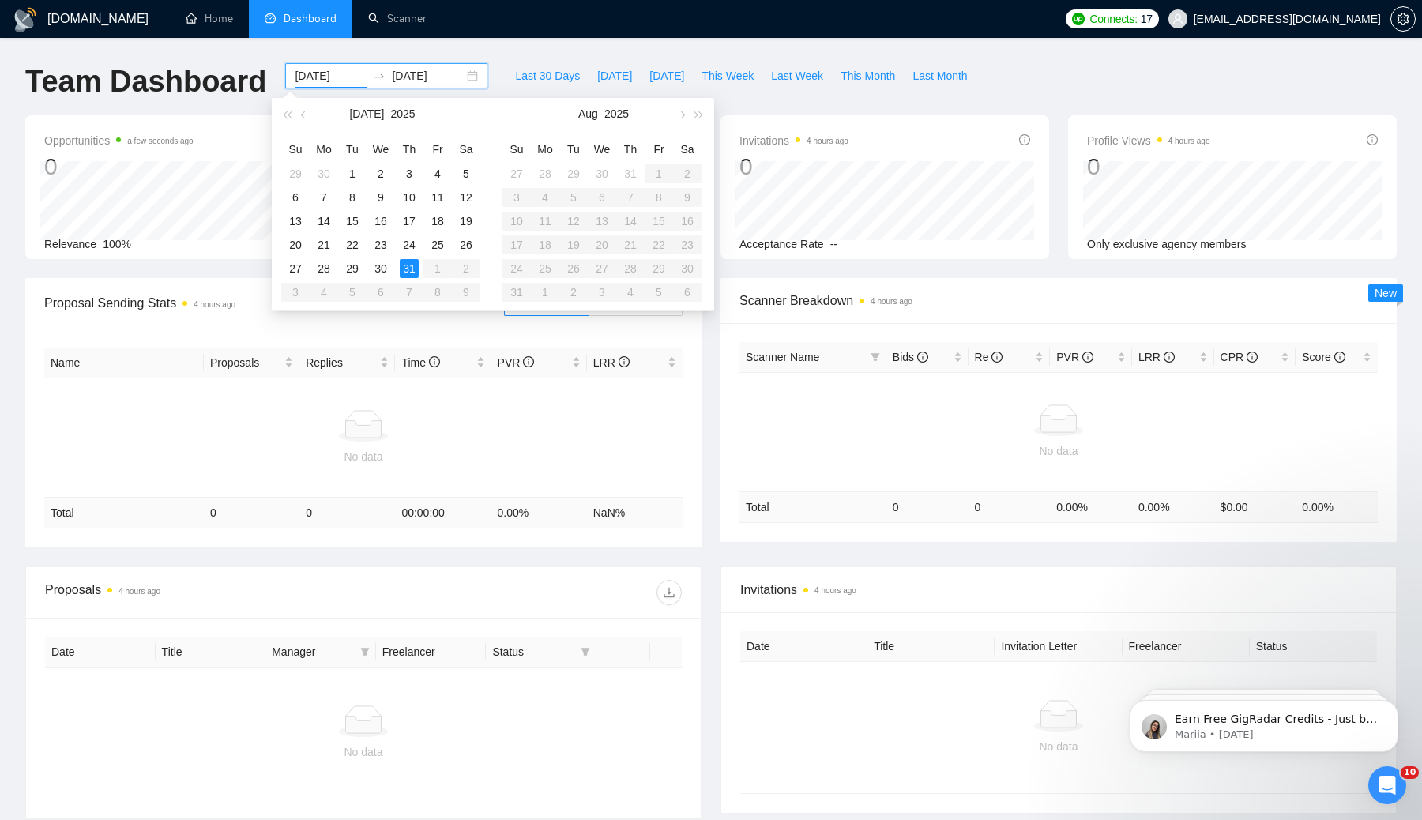
click at [606, 196] on table "Su Mo Tu We Th Fr Sa 27 28 29 30 31 1 2 3 4 5 6 7 8 9 10 11 12 13 14 15 16 17 1…" at bounding box center [602, 221] width 199 height 168
click at [602, 165] on div "30" at bounding box center [602, 173] width 19 height 19
click at [322, 74] on input "[DATE]" at bounding box center [331, 75] width 72 height 17
type input "2025-08-06"
click at [600, 196] on div "6" at bounding box center [602, 197] width 19 height 19
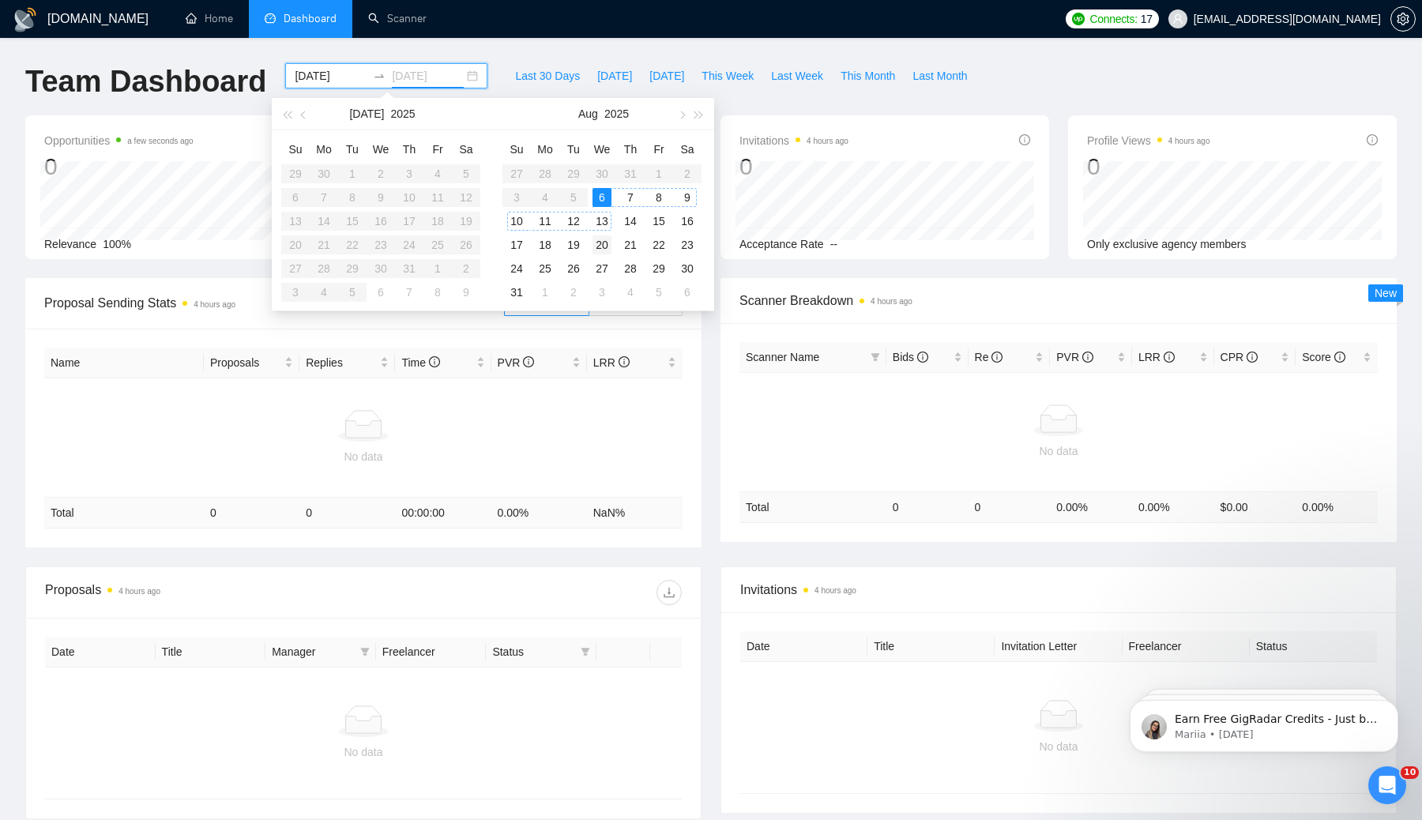
type input "[DATE]"
click at [605, 246] on div "20" at bounding box center [602, 244] width 19 height 19
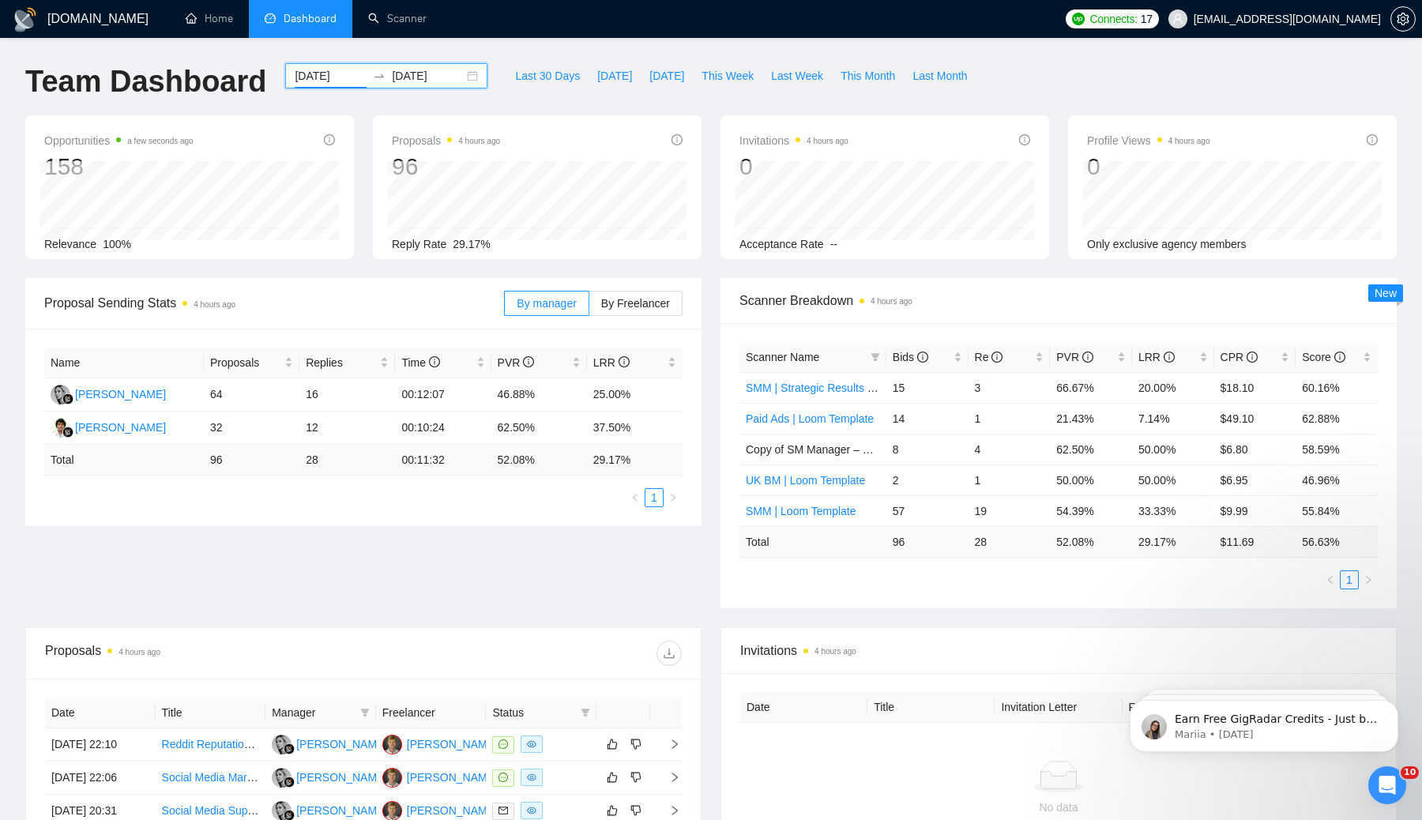
click at [341, 73] on input "2025-08-06" at bounding box center [331, 75] width 72 height 17
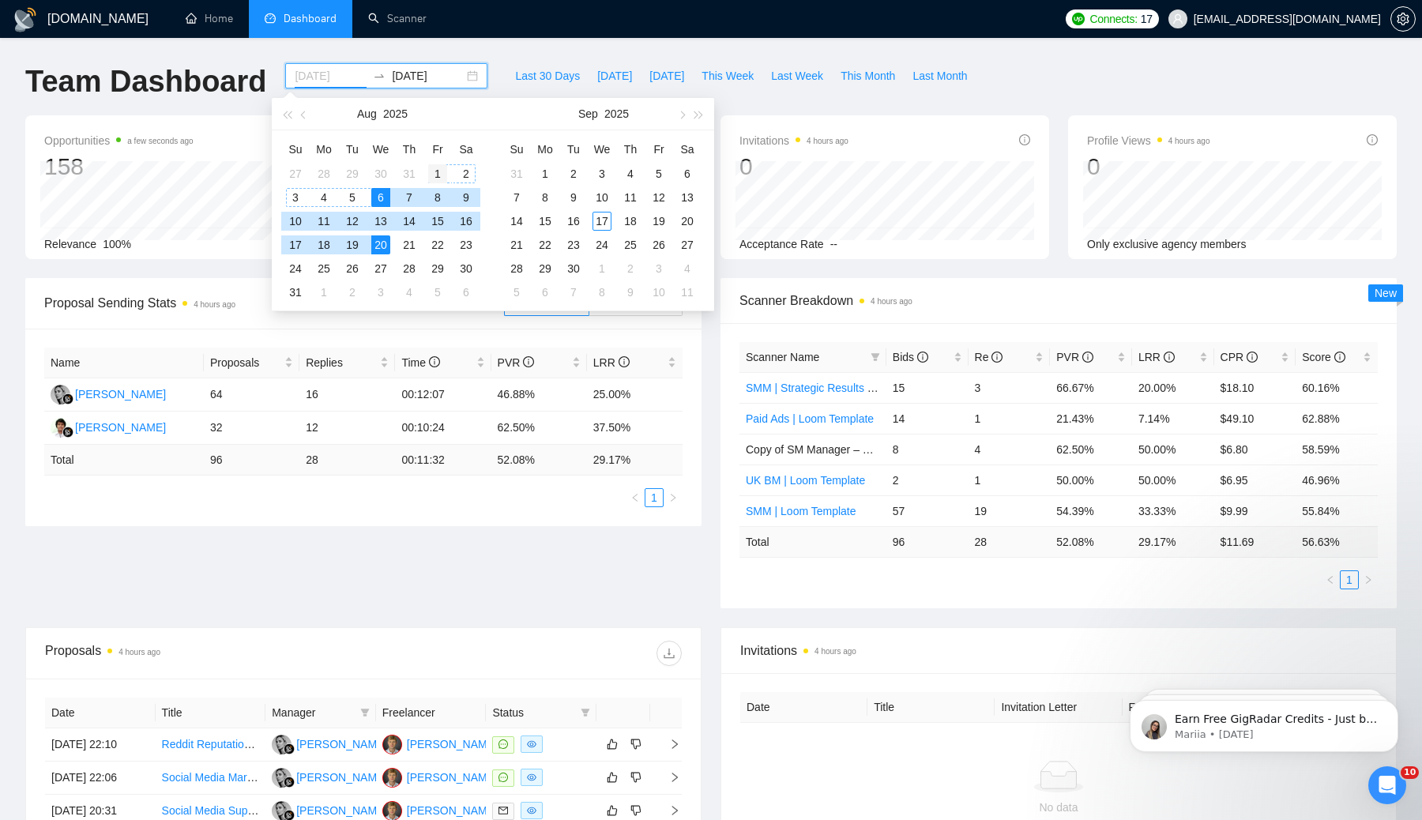
type input "[DATE]"
click at [430, 170] on div "1" at bounding box center [437, 173] width 19 height 19
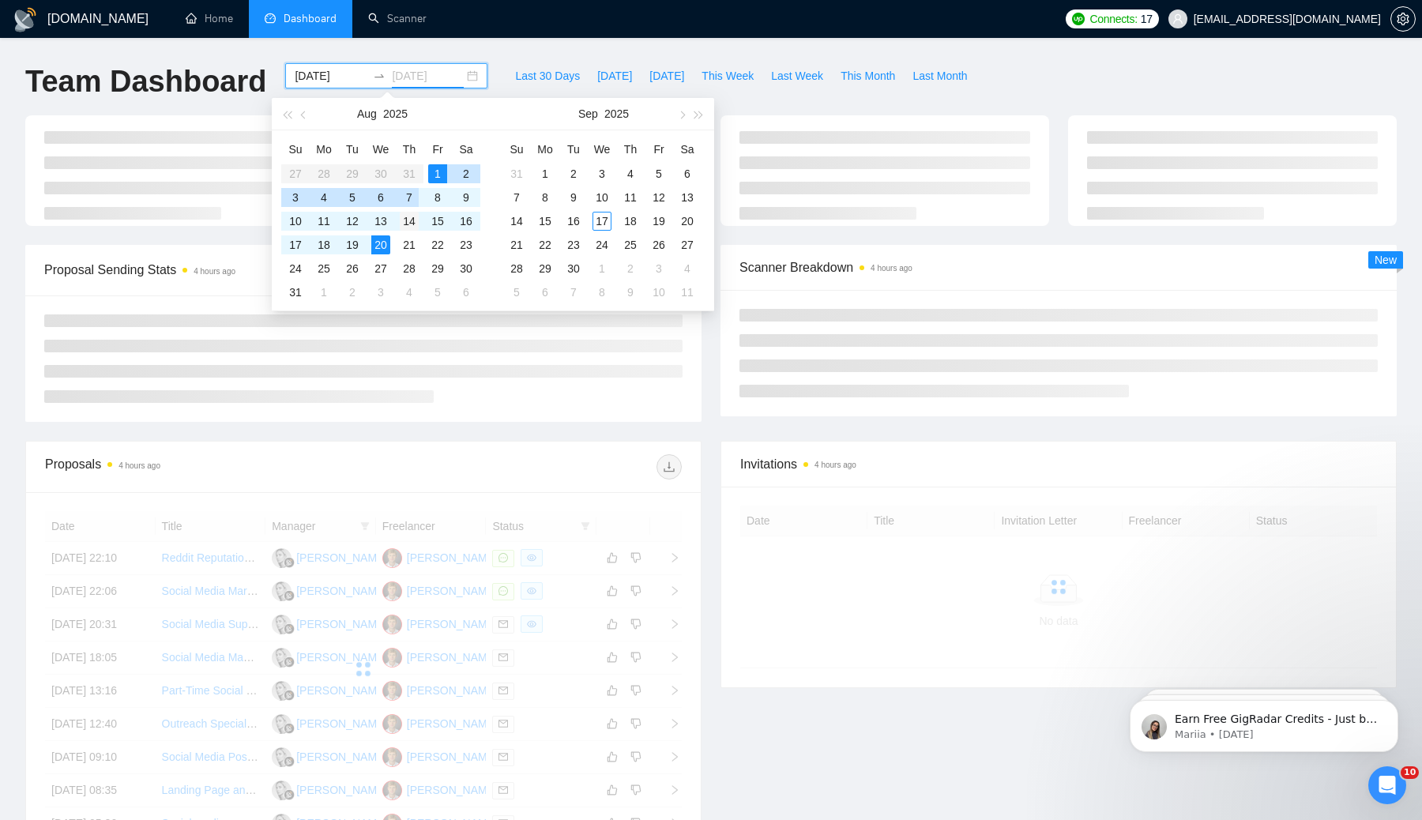
type input "[DATE]"
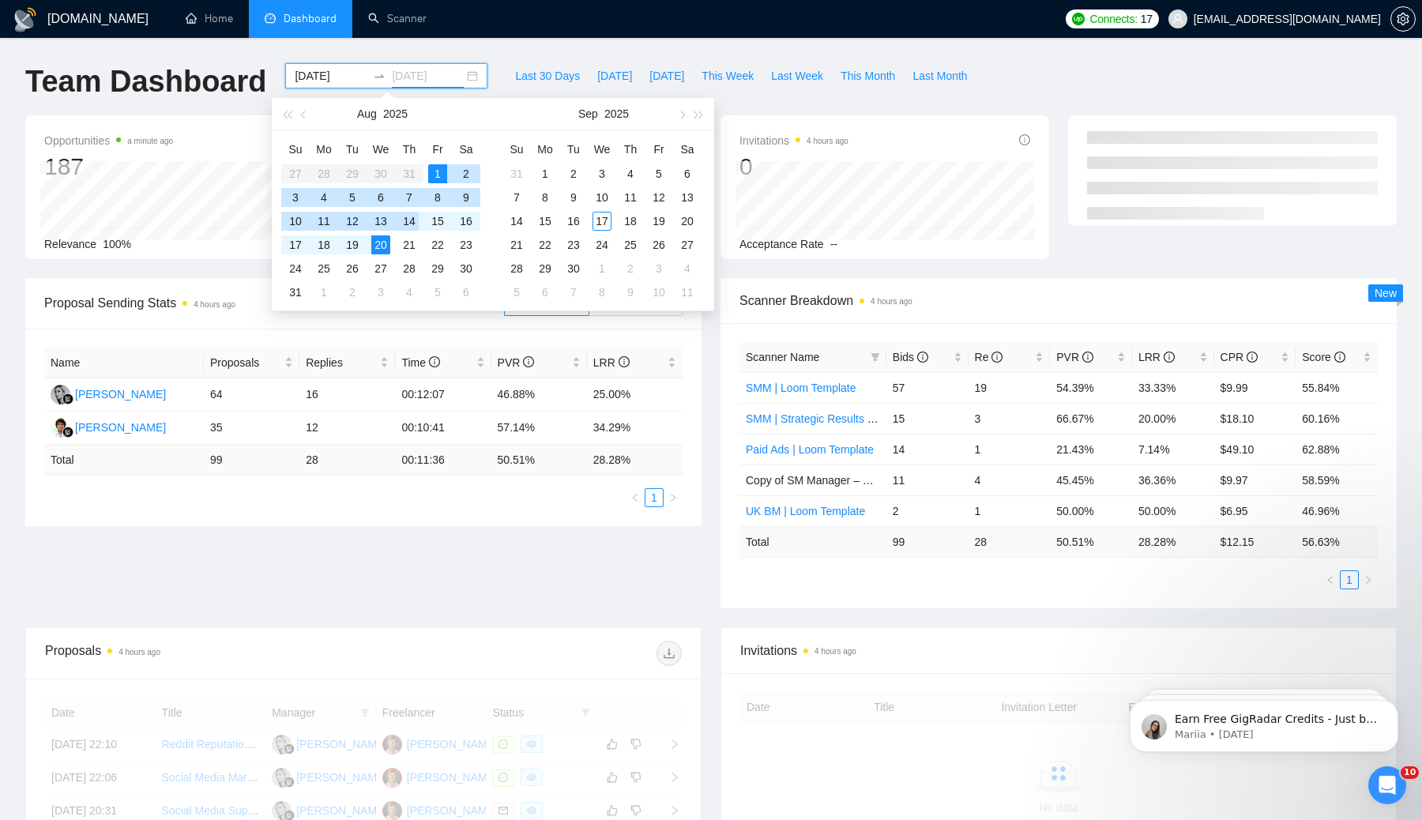
click at [414, 226] on div "14" at bounding box center [409, 221] width 19 height 19
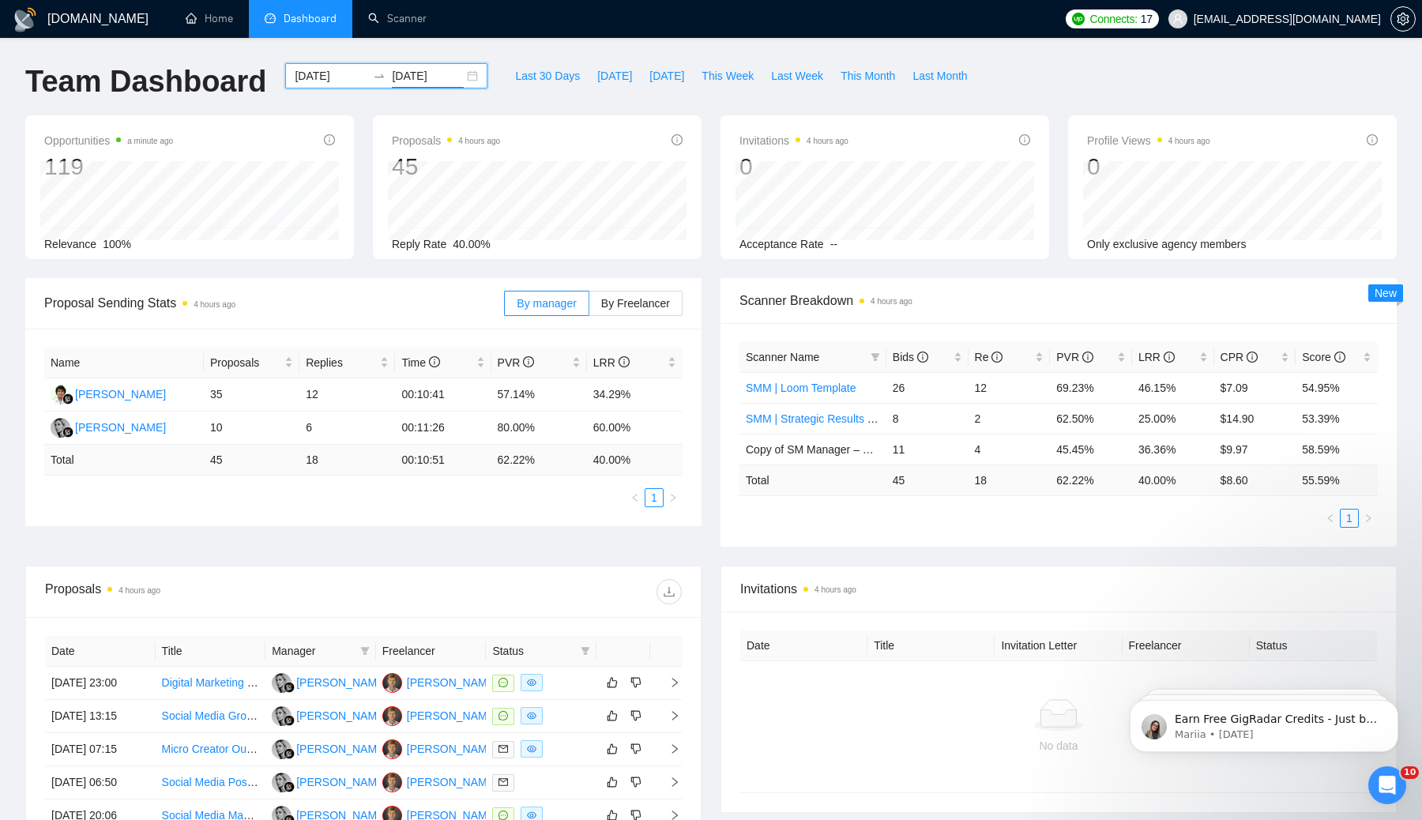
click at [392, 69] on div "[DATE]" at bounding box center [428, 75] width 72 height 17
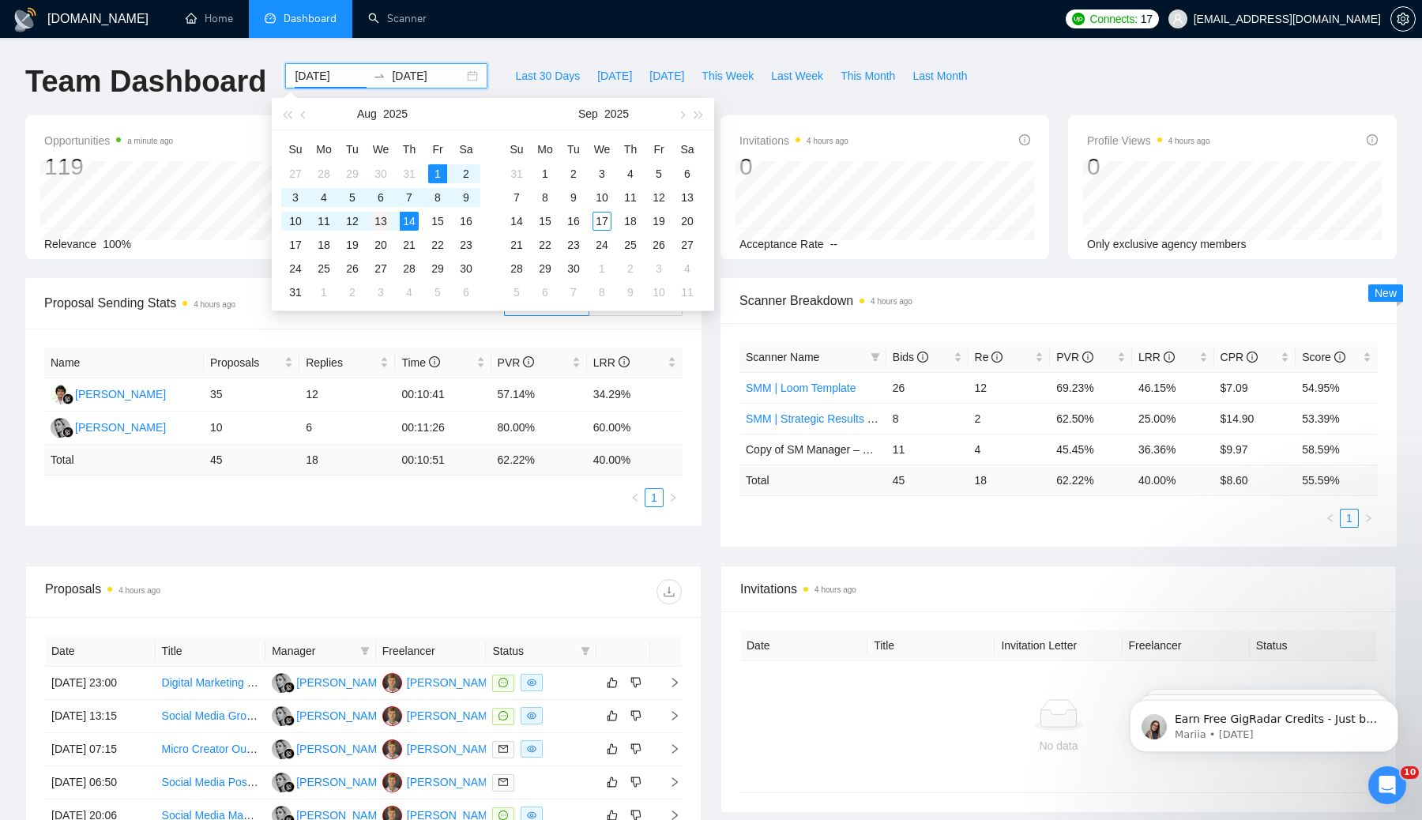
type input "[DATE]"
click at [373, 214] on div "13" at bounding box center [380, 221] width 19 height 19
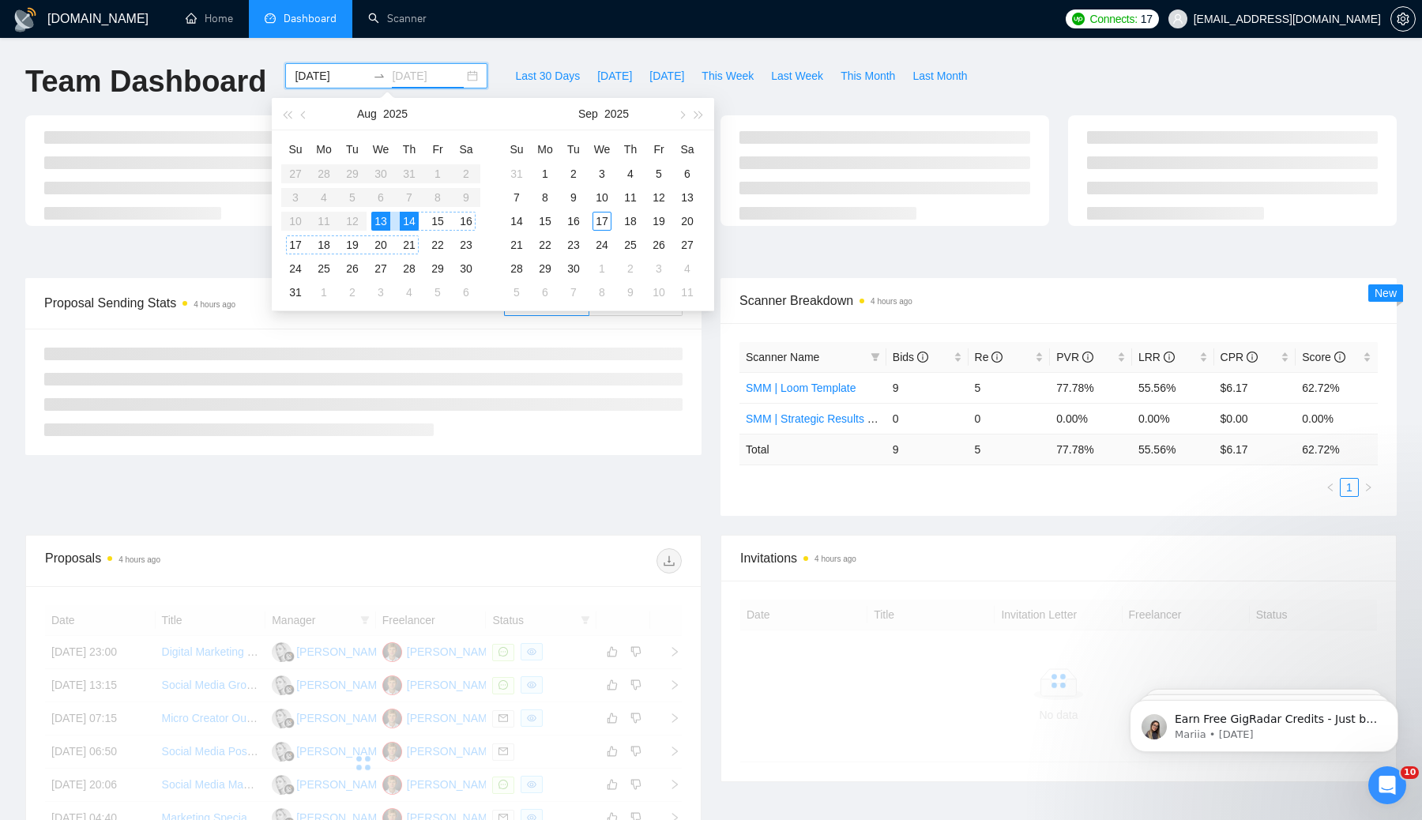
type input "[DATE]"
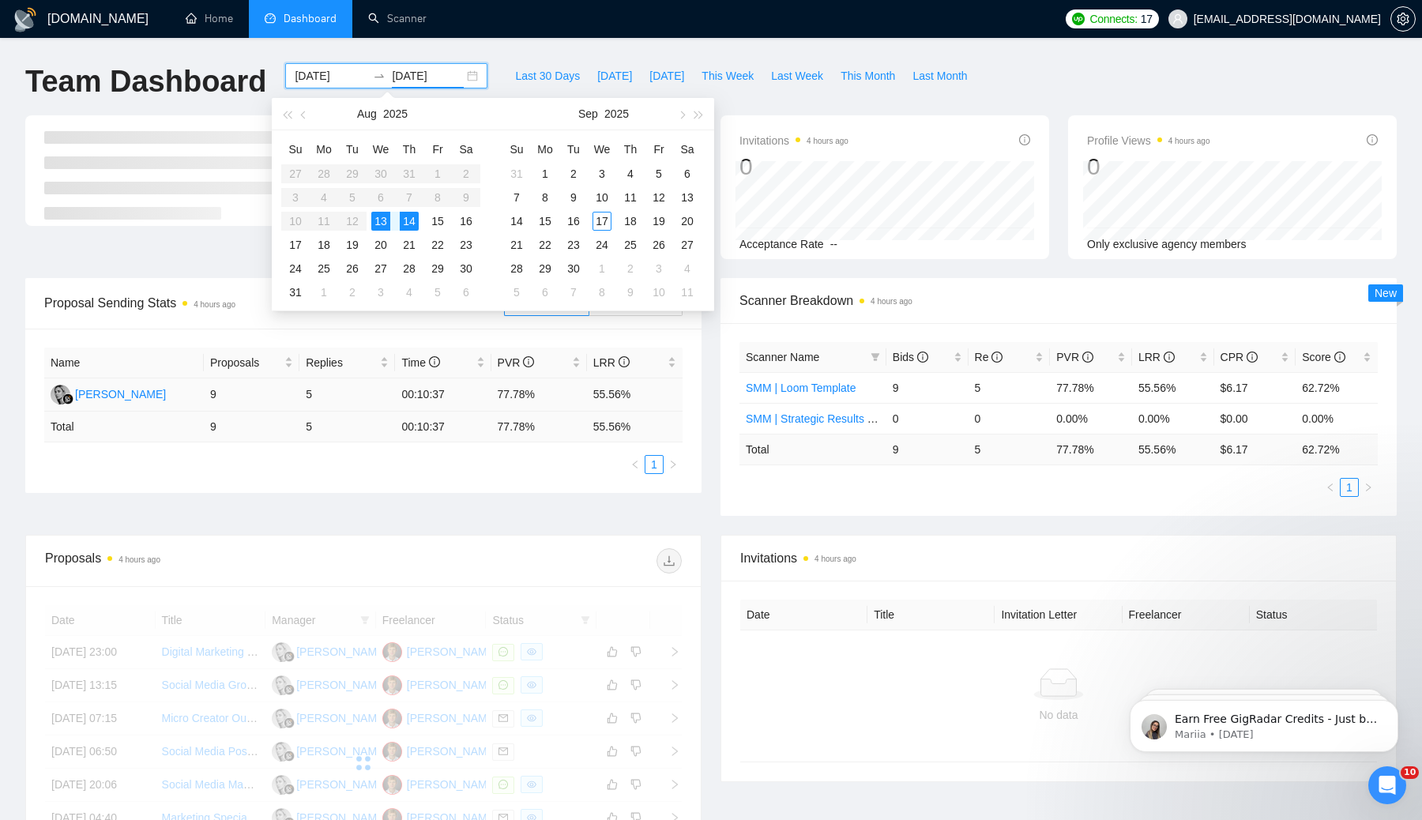
click at [574, 402] on td "77.78%" at bounding box center [539, 394] width 96 height 33
